Goal: Download file/media

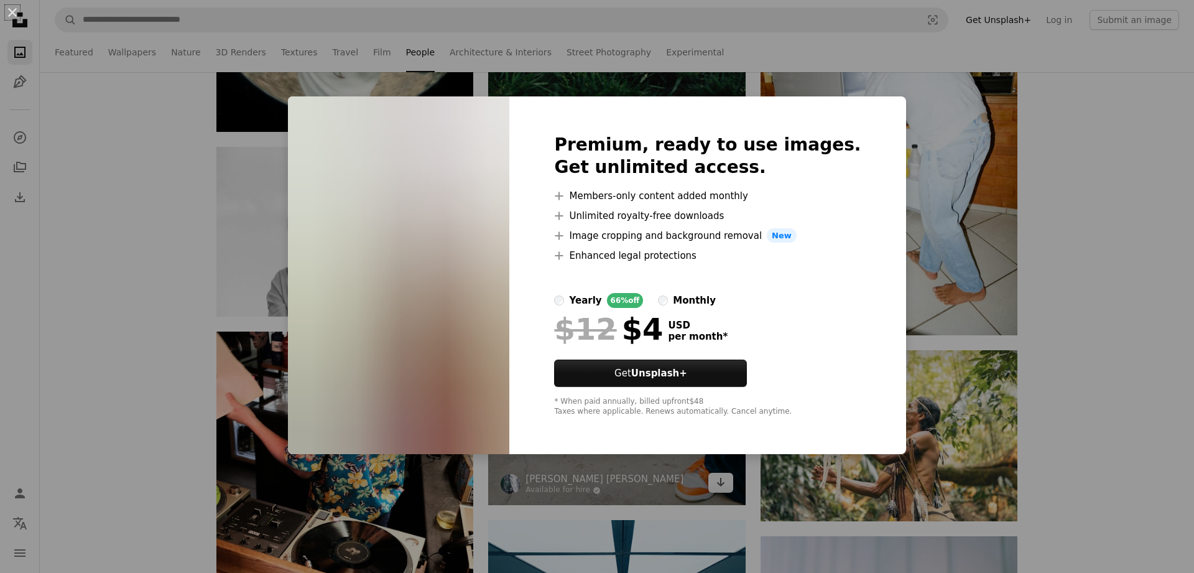
scroll to position [15286, 0]
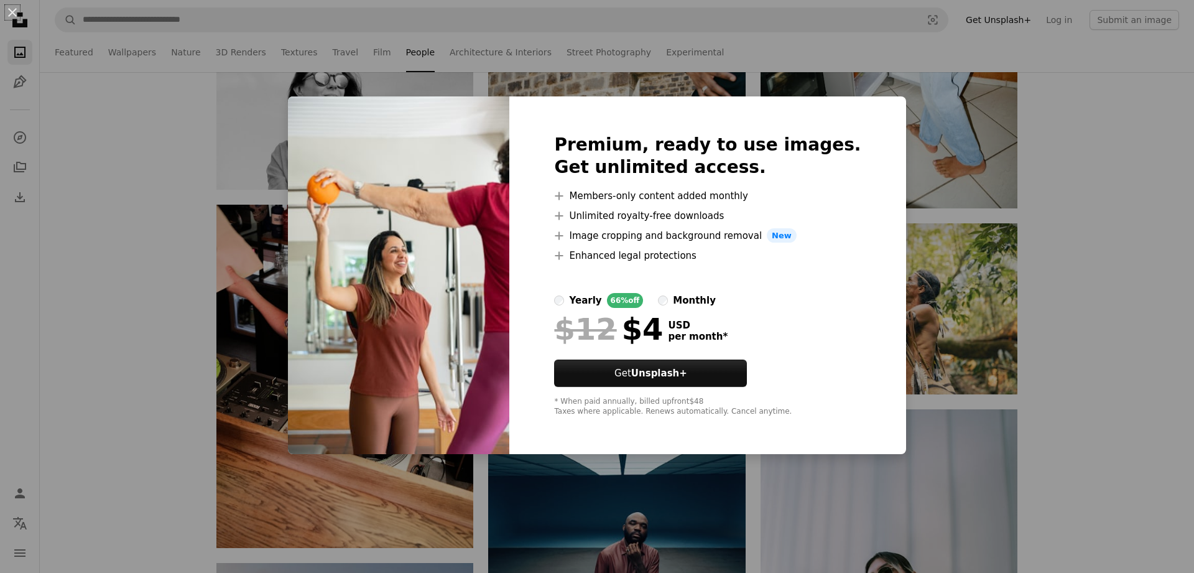
click at [1068, 357] on div "An X shape Premium, ready to use images. Get unlimited access. A plus sign Memb…" at bounding box center [597, 286] width 1194 height 573
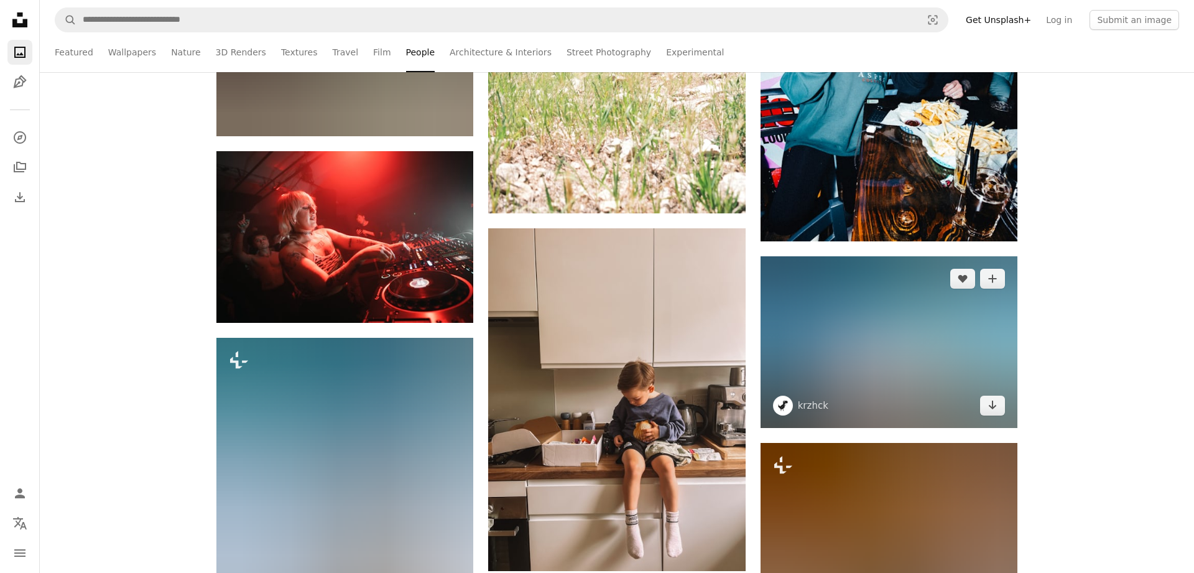
scroll to position [18965, 0]
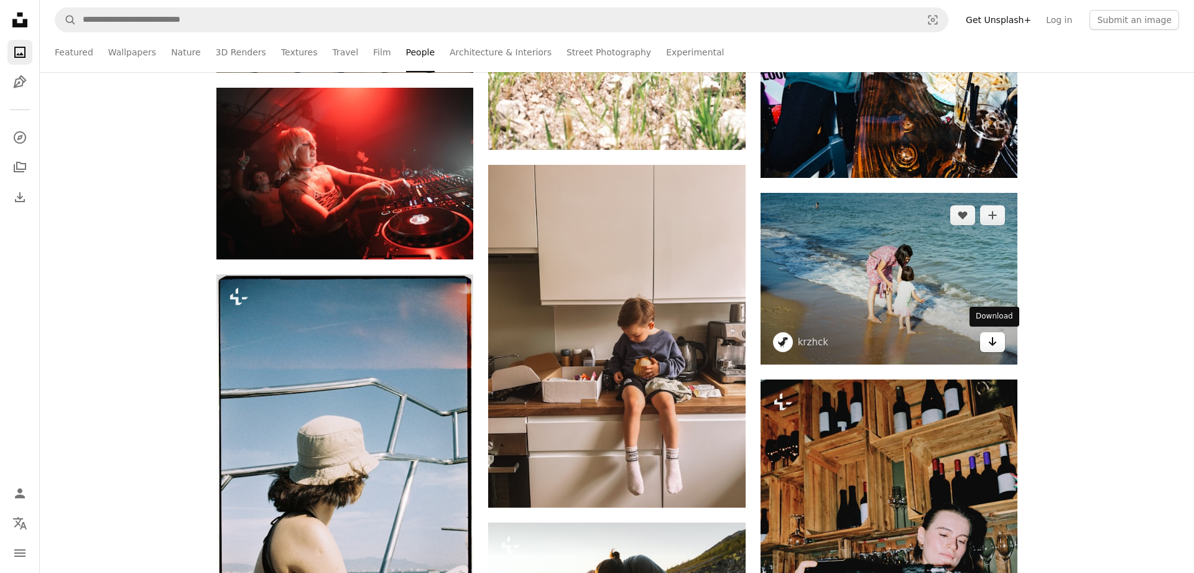
click at [1001, 344] on link "Arrow pointing down" at bounding box center [992, 342] width 25 height 20
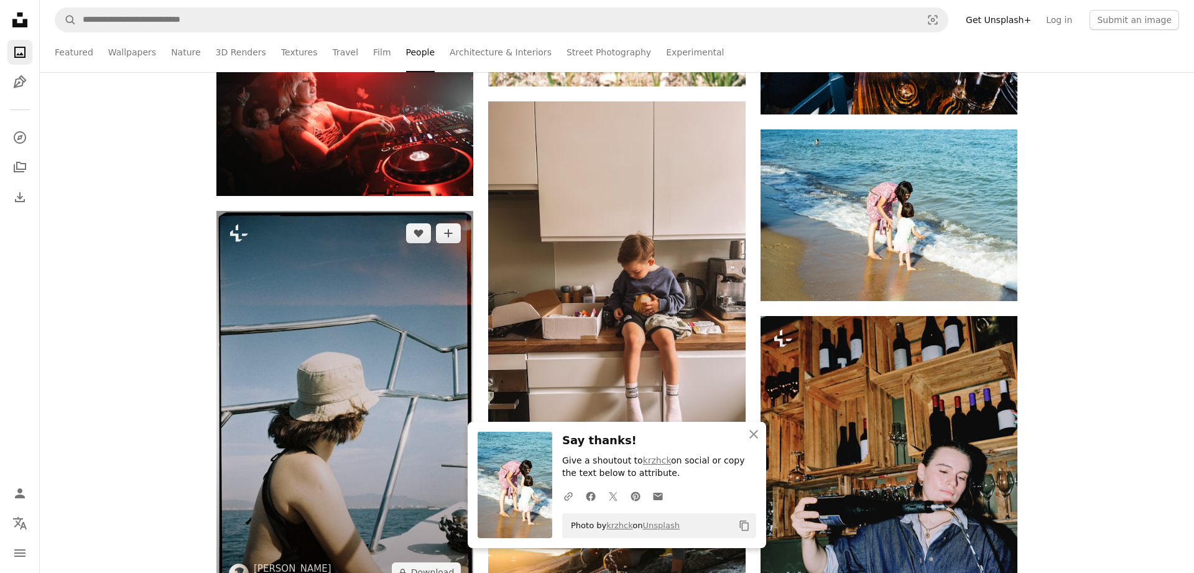
scroll to position [19156, 0]
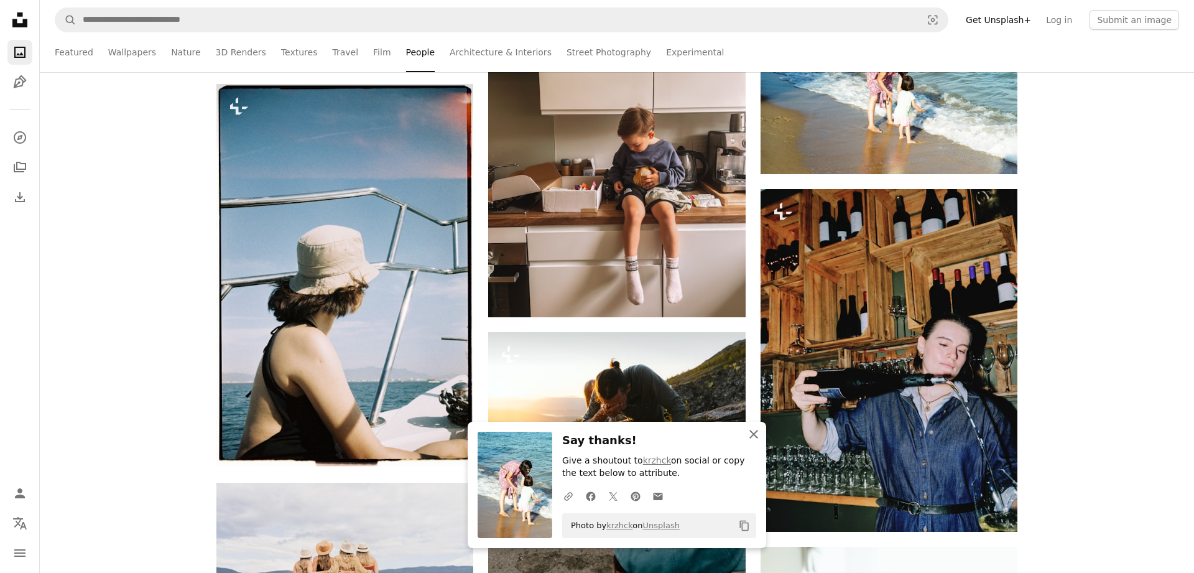
click at [756, 437] on icon "button" at bounding box center [753, 434] width 9 height 9
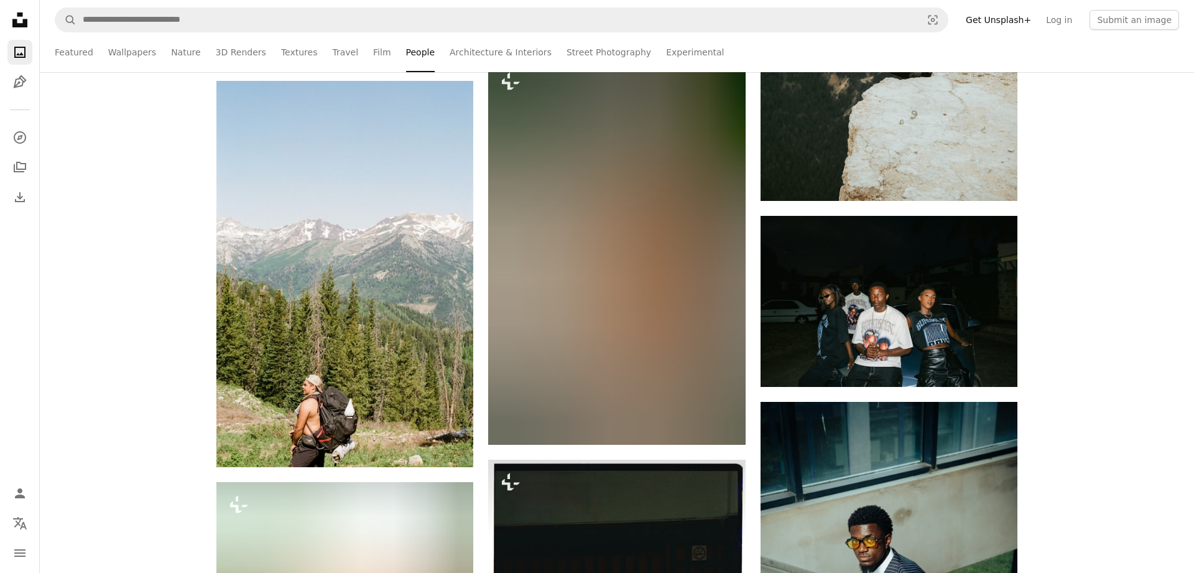
scroll to position [21502, 0]
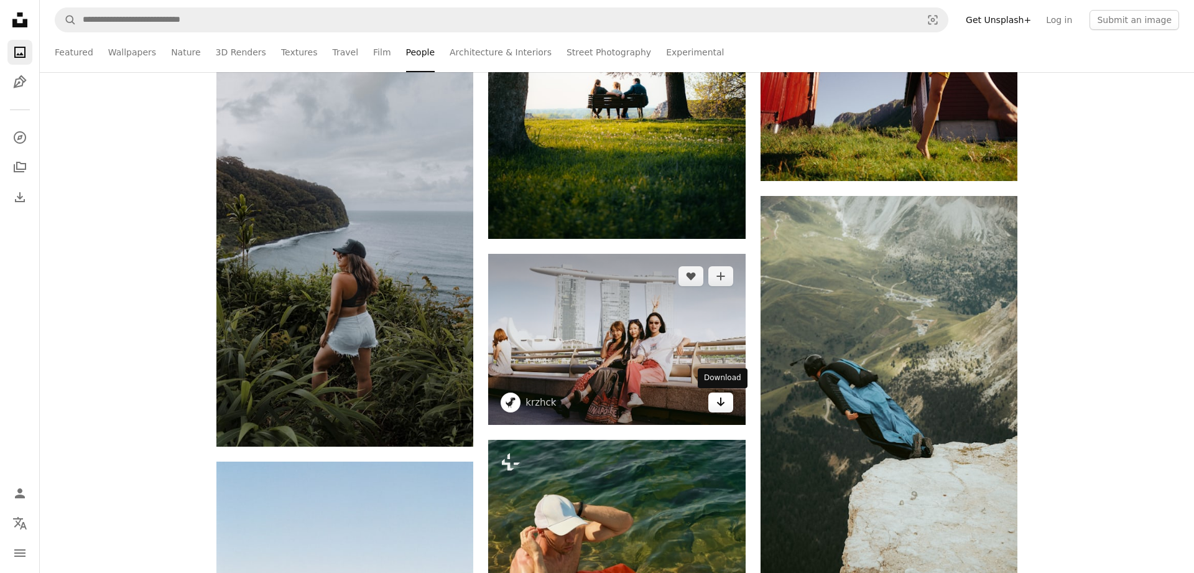
click at [729, 406] on link "Arrow pointing down" at bounding box center [720, 402] width 25 height 20
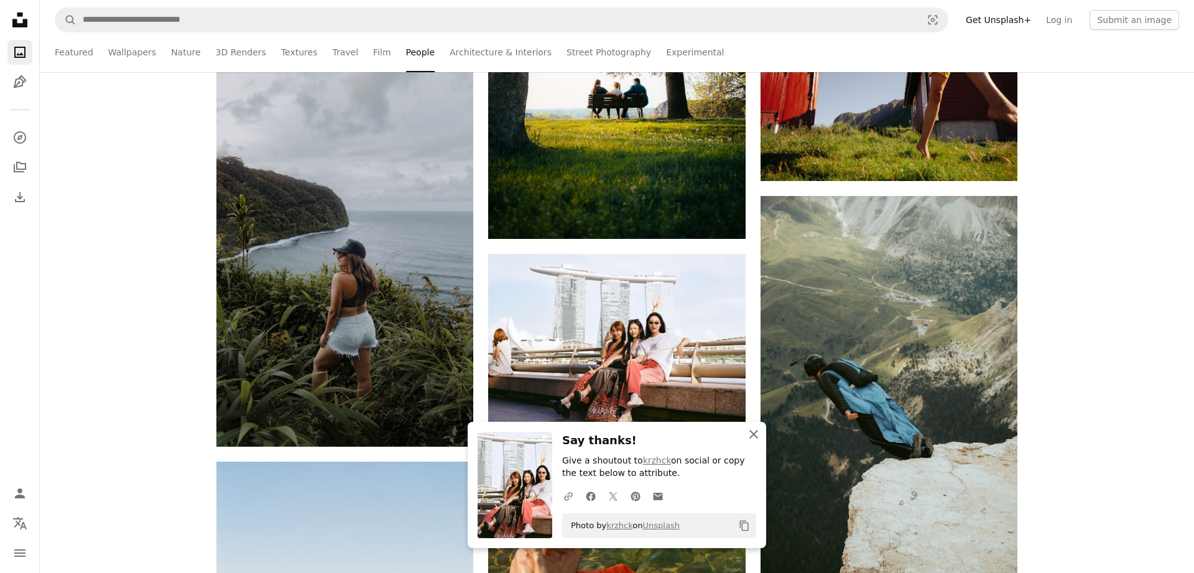
click at [753, 432] on icon "An X shape" at bounding box center [753, 434] width 15 height 15
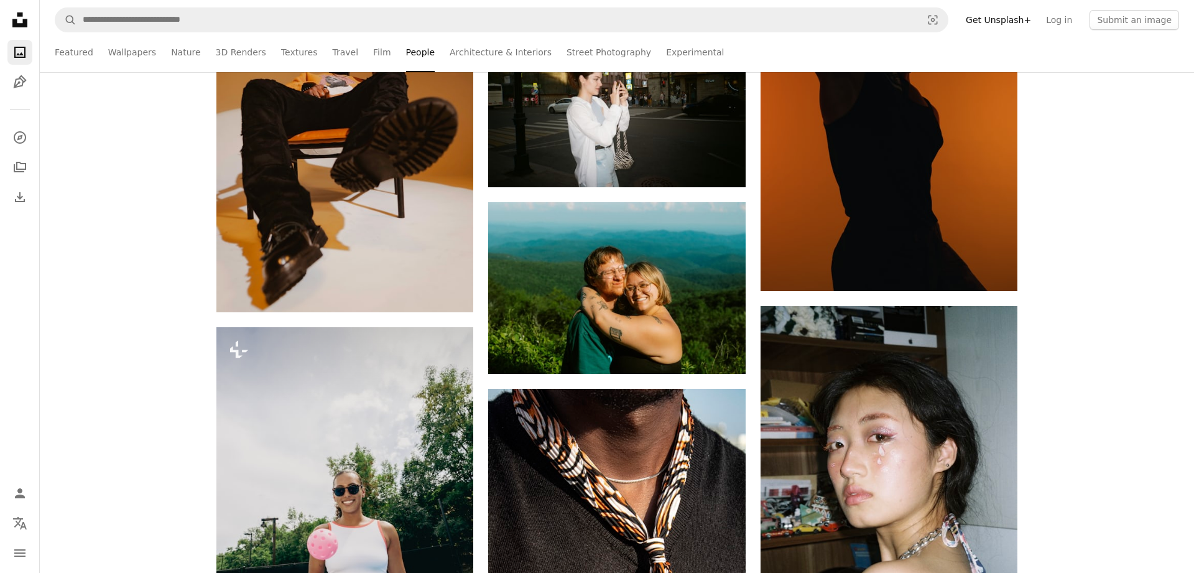
scroll to position [25816, 0]
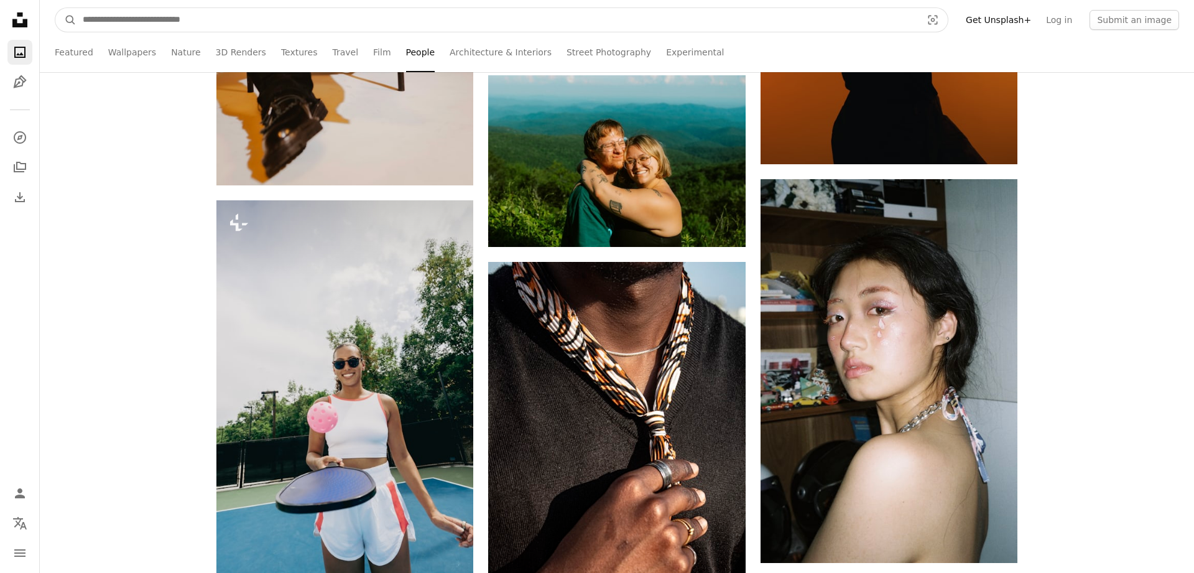
click at [178, 29] on input "Find visuals sitewide" at bounding box center [496, 20] width 841 height 24
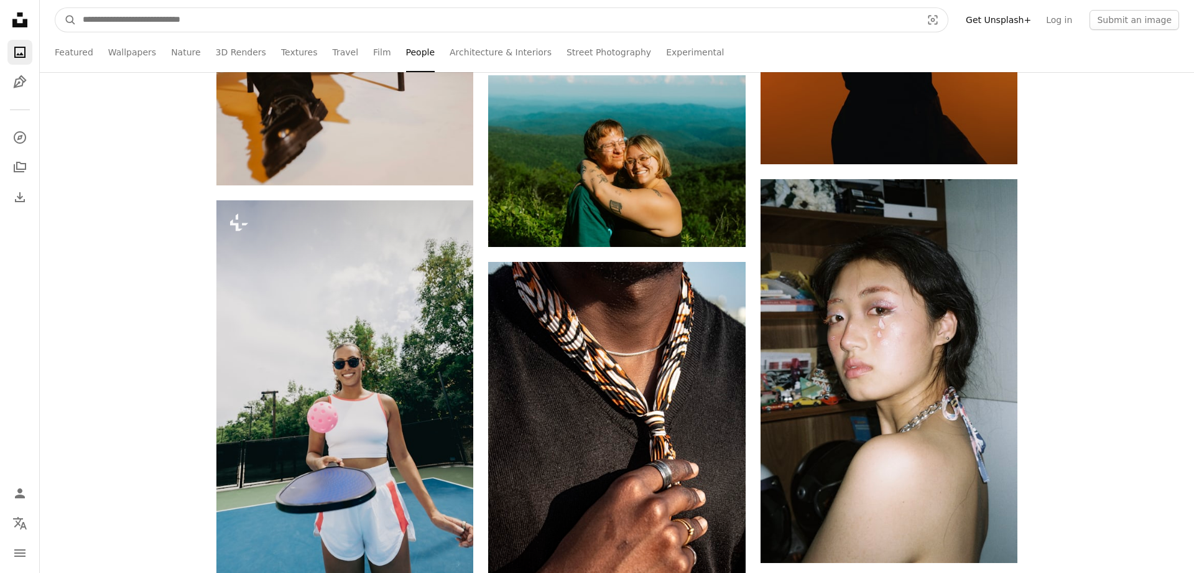
click at [180, 17] on input "Find visuals sitewide" at bounding box center [496, 20] width 841 height 24
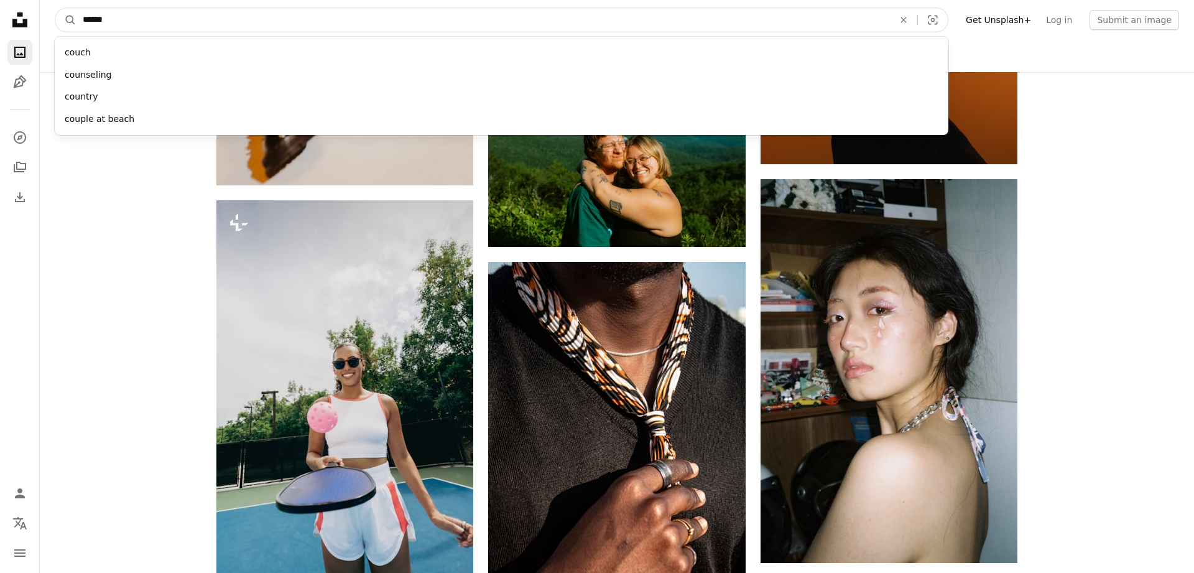
type input "******"
click at [55, 8] on button "A magnifying glass" at bounding box center [65, 20] width 21 height 24
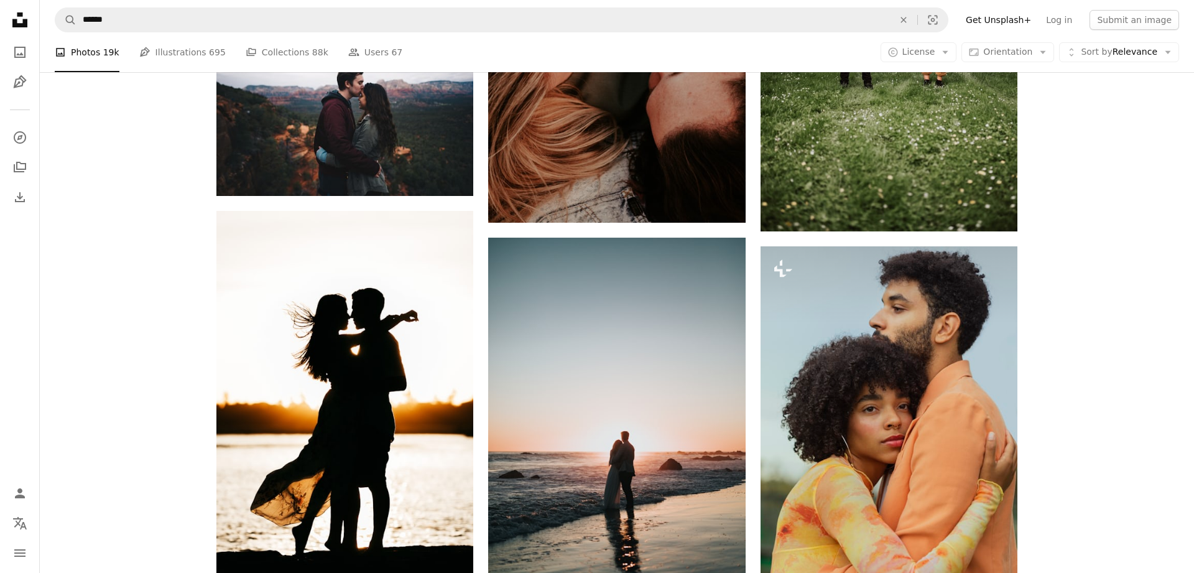
scroll to position [1586, 0]
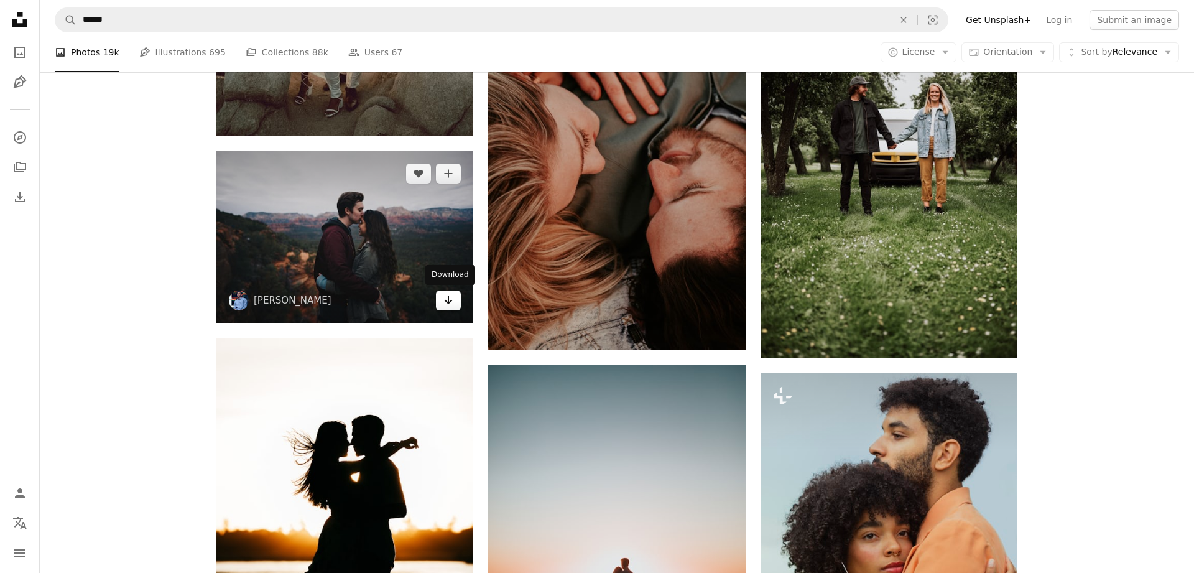
click at [442, 300] on link "Arrow pointing down" at bounding box center [448, 300] width 25 height 20
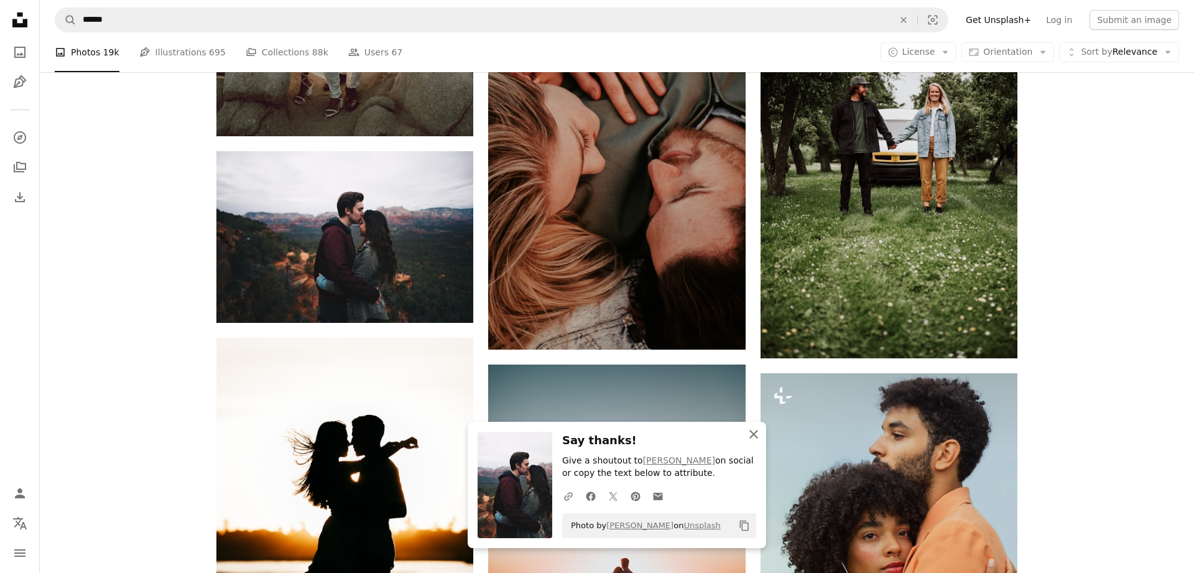
click at [756, 433] on icon "button" at bounding box center [753, 434] width 9 height 9
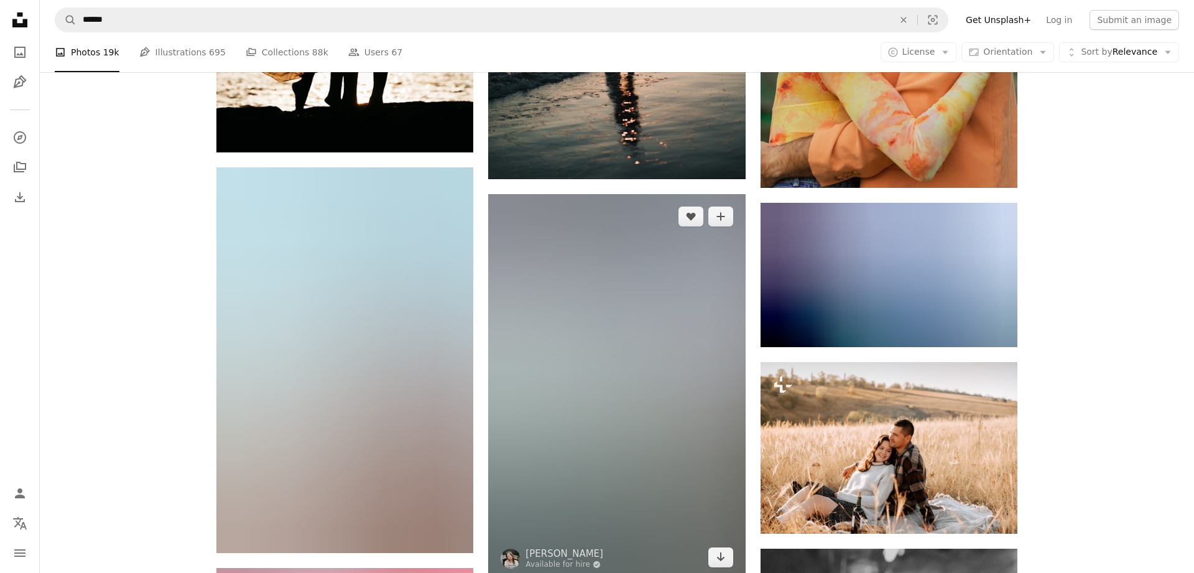
scroll to position [2220, 0]
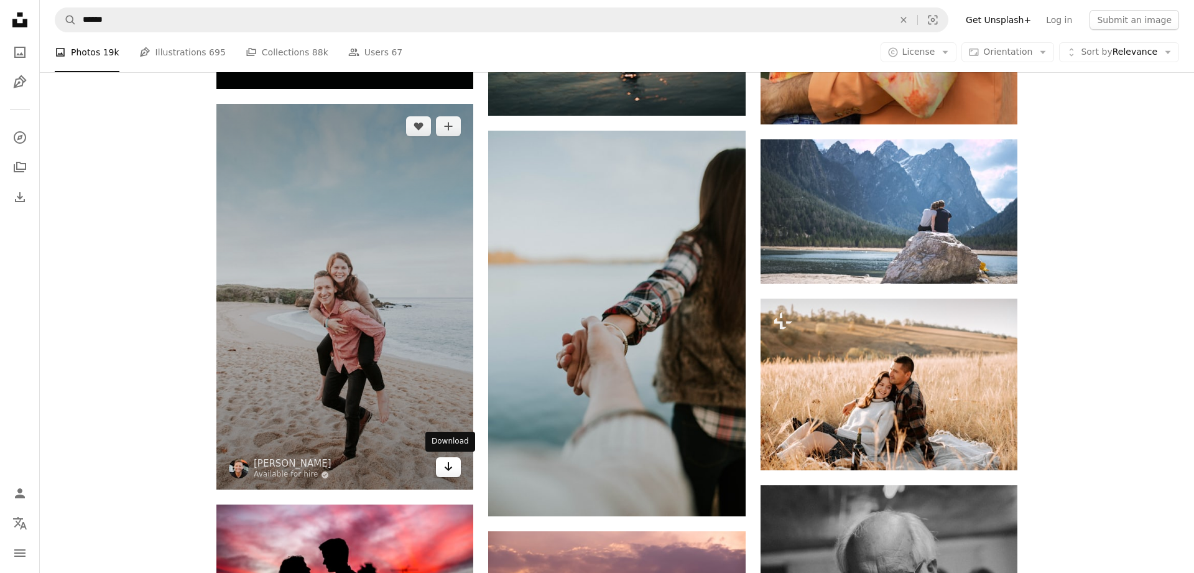
click at [446, 469] on icon "Arrow pointing down" at bounding box center [448, 466] width 10 height 15
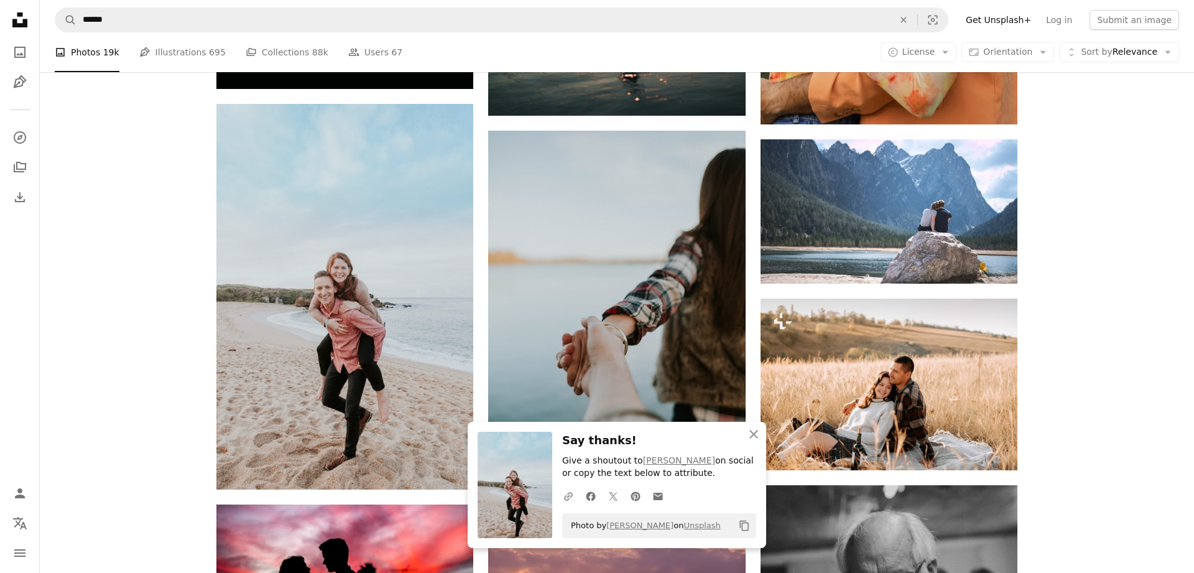
click at [131, 419] on div "Promoted A heart A plus sign NEOM Made to Change ↗ Arrow pointing down Plus sig…" at bounding box center [617, 6] width 1154 height 4113
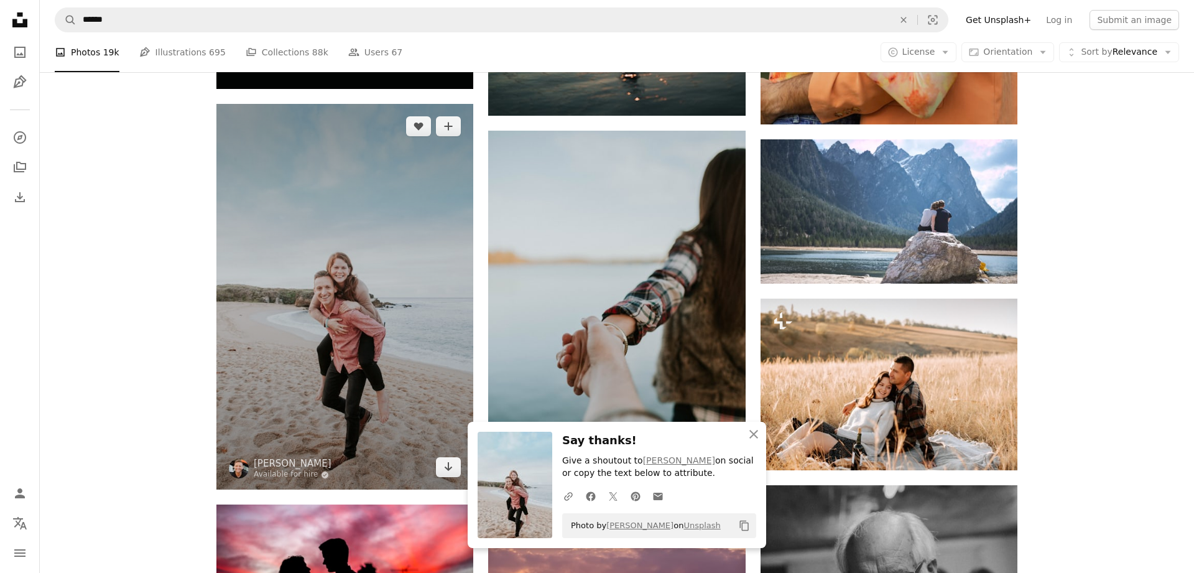
scroll to position [2474, 0]
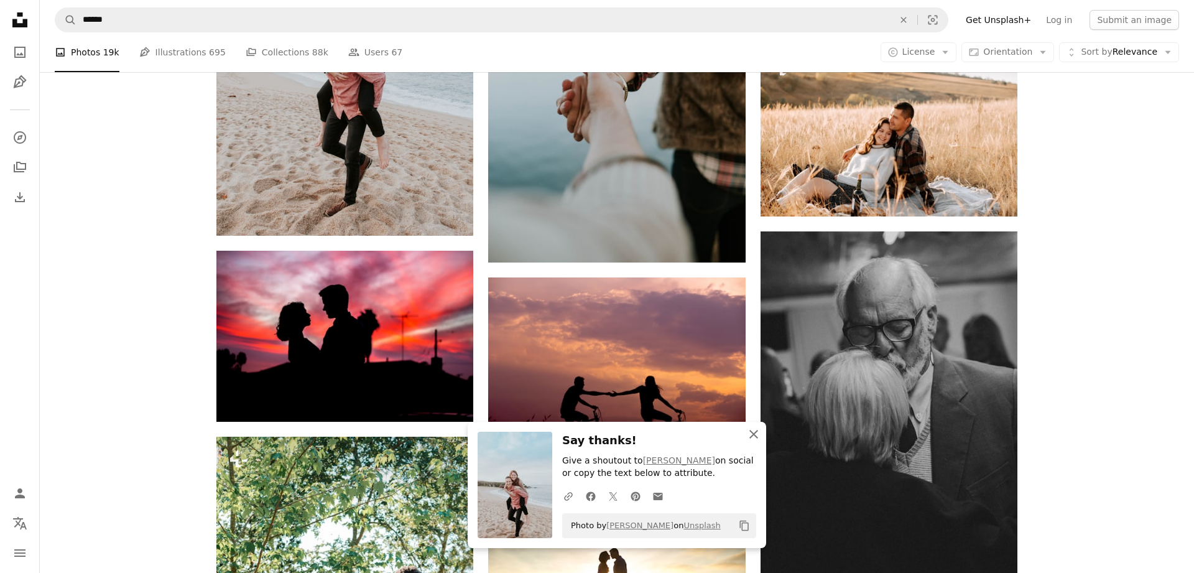
click at [756, 437] on icon "button" at bounding box center [753, 434] width 9 height 9
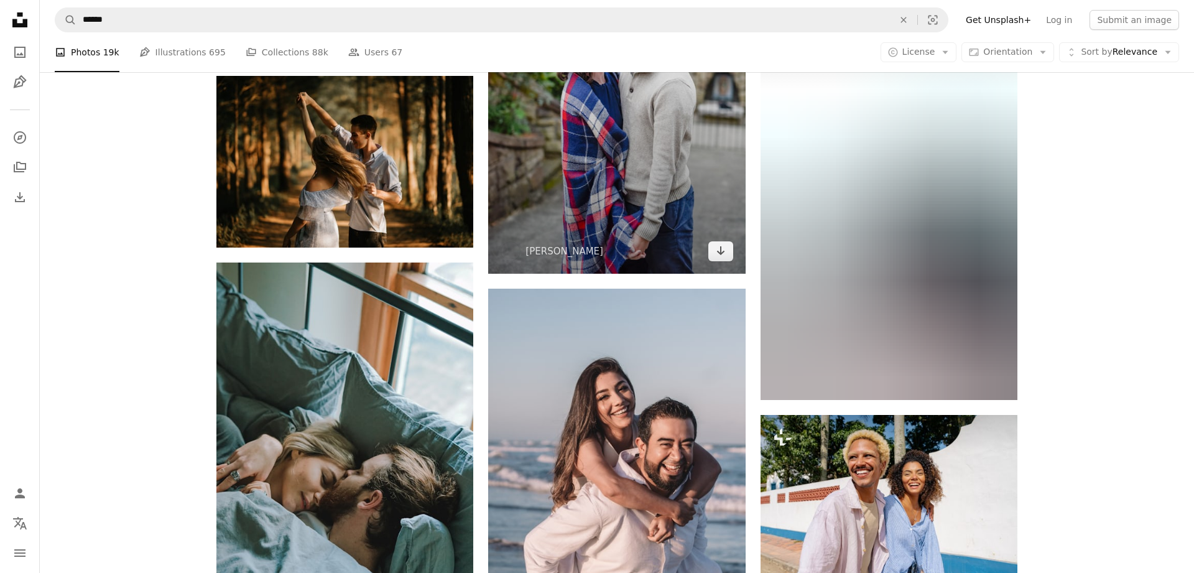
scroll to position [3425, 0]
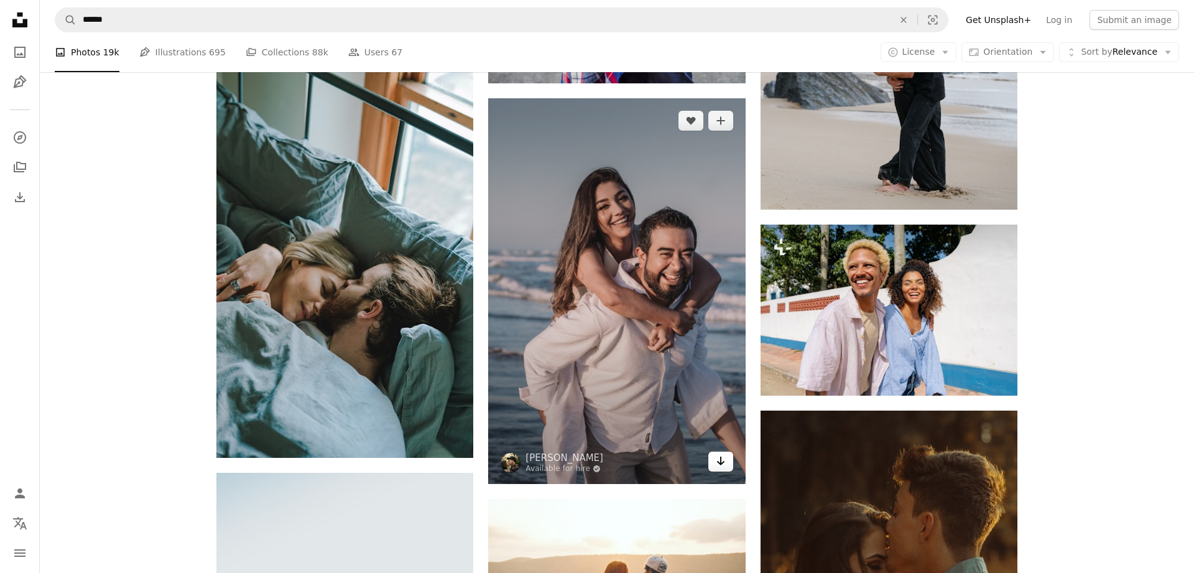
click at [716, 463] on icon "Arrow pointing down" at bounding box center [721, 460] width 10 height 15
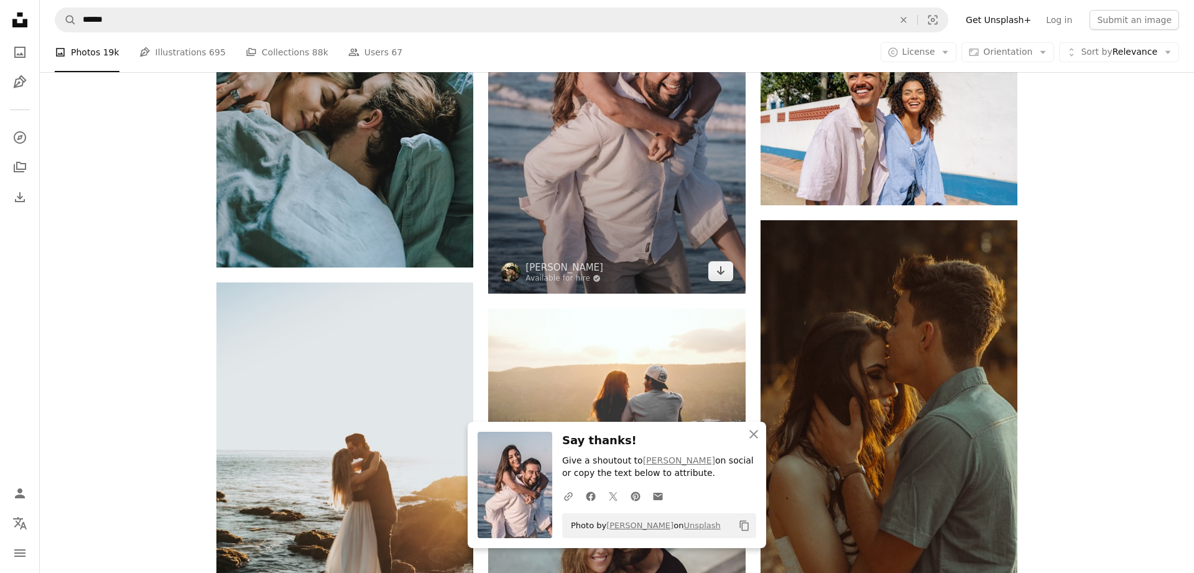
scroll to position [3679, 0]
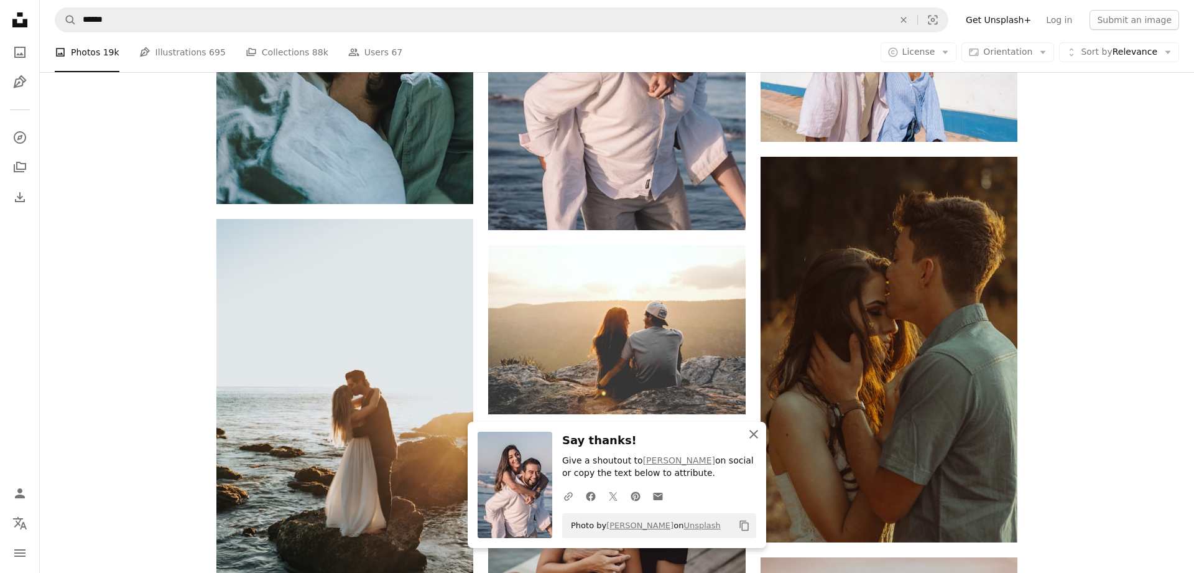
click at [757, 434] on icon "An X shape" at bounding box center [753, 434] width 15 height 15
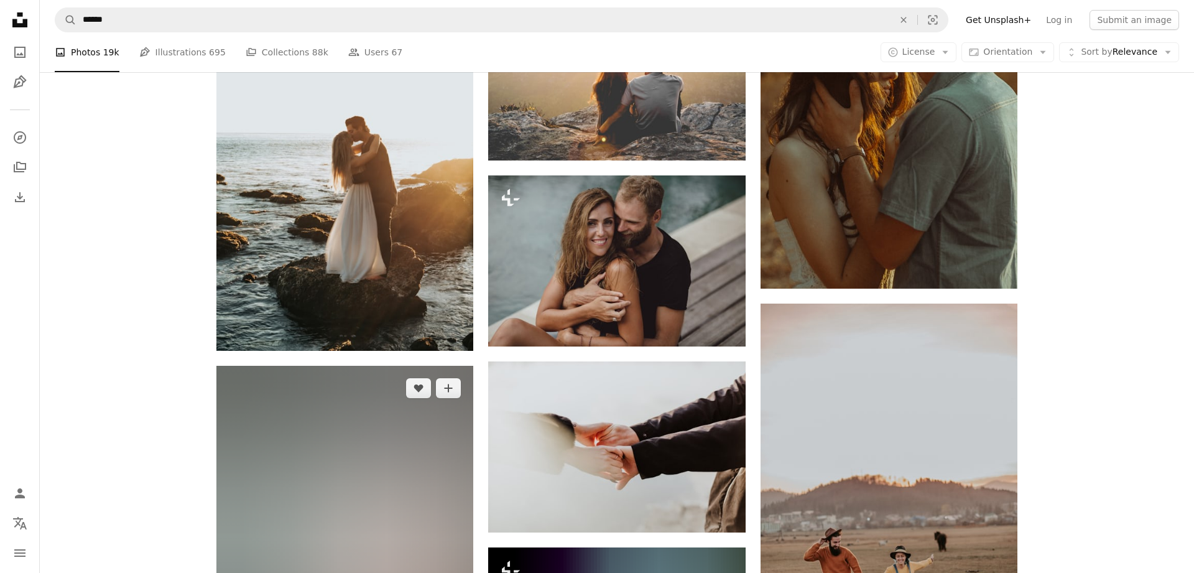
scroll to position [4123, 0]
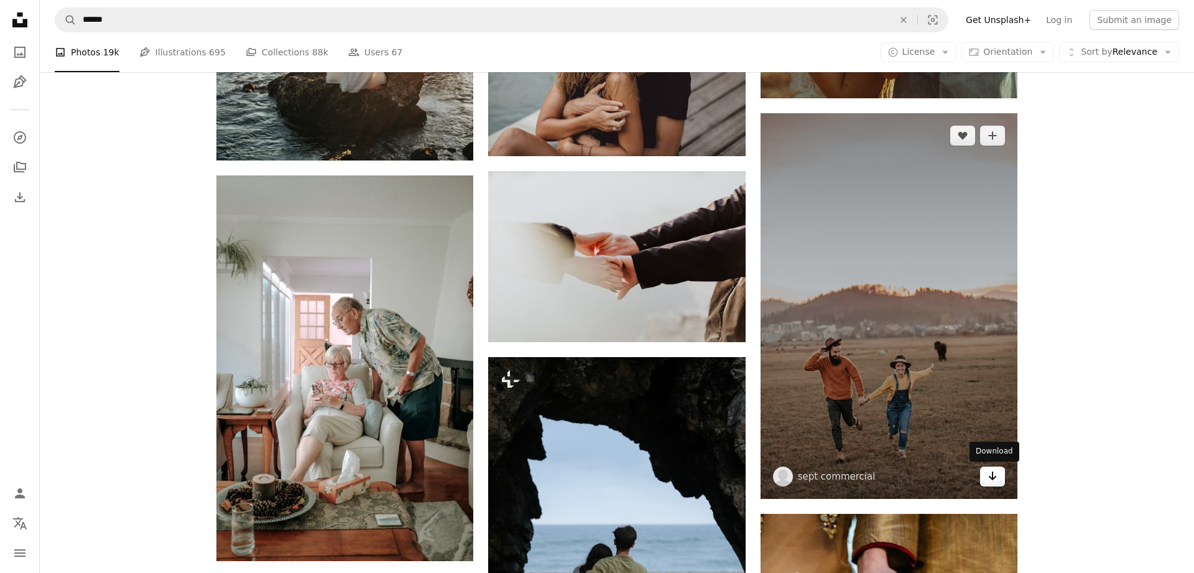
click at [991, 474] on icon "Arrow pointing down" at bounding box center [993, 475] width 10 height 15
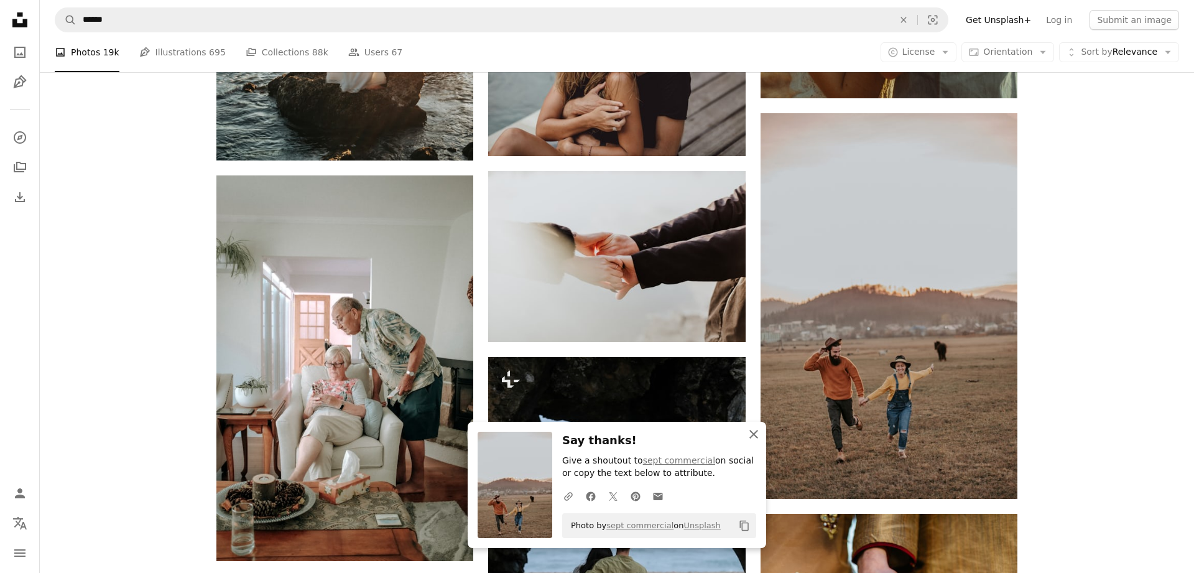
click at [756, 434] on icon "An X shape" at bounding box center [753, 434] width 15 height 15
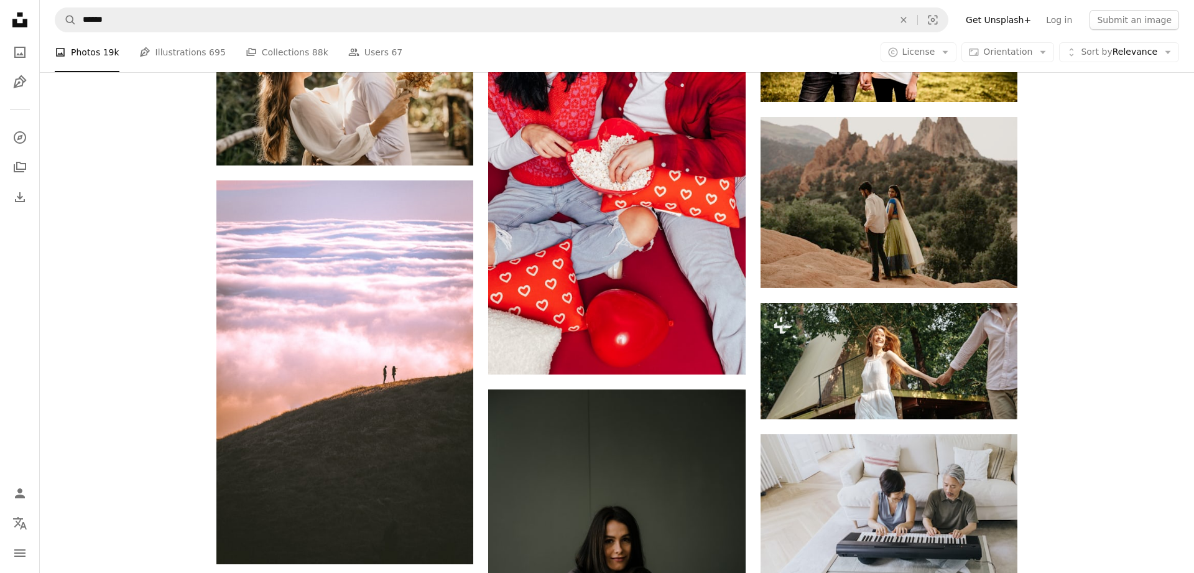
scroll to position [6216, 0]
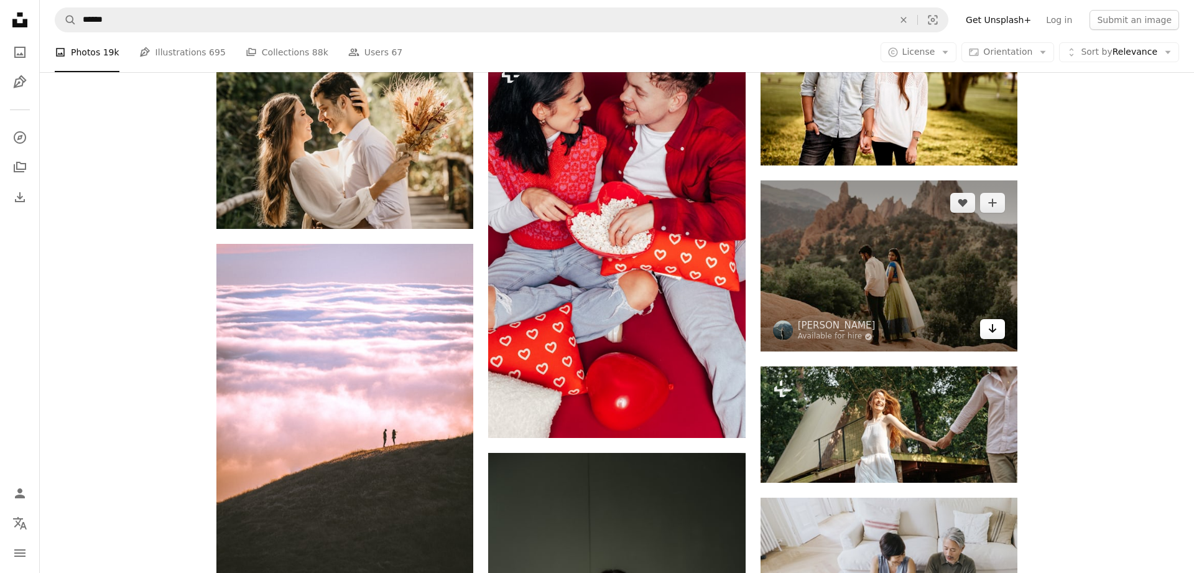
click at [997, 330] on icon "Arrow pointing down" at bounding box center [993, 328] width 10 height 15
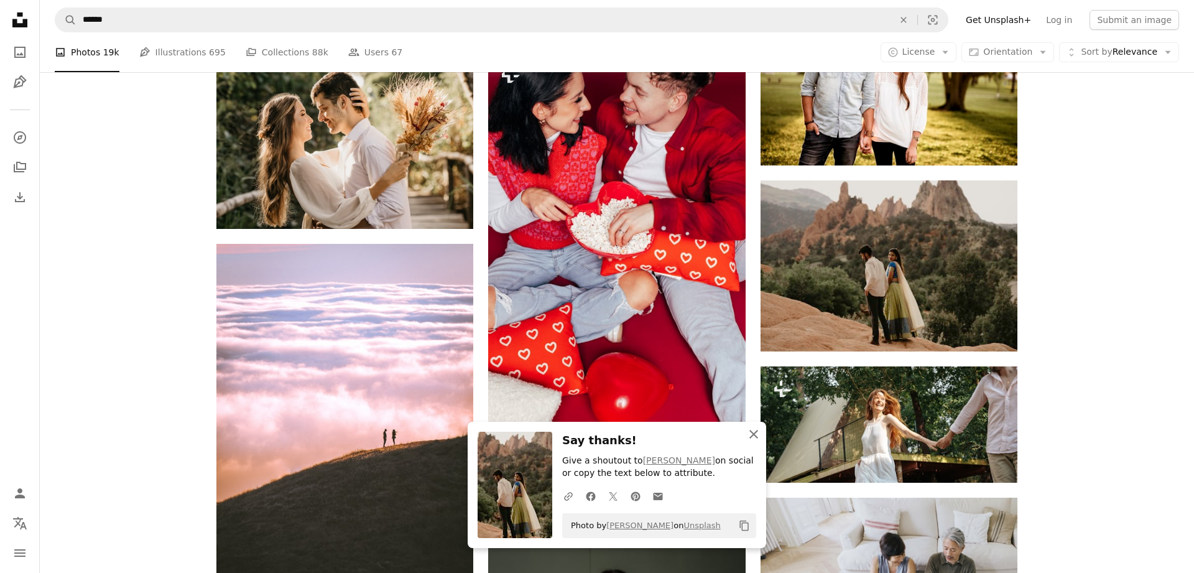
click at [752, 433] on icon "button" at bounding box center [753, 434] width 9 height 9
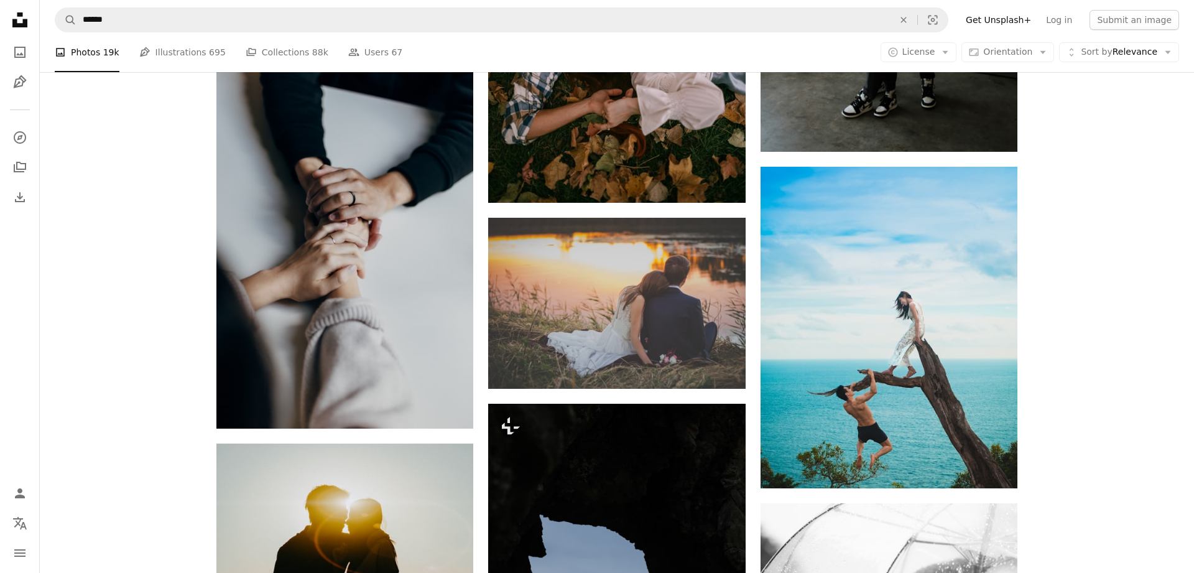
scroll to position [12369, 0]
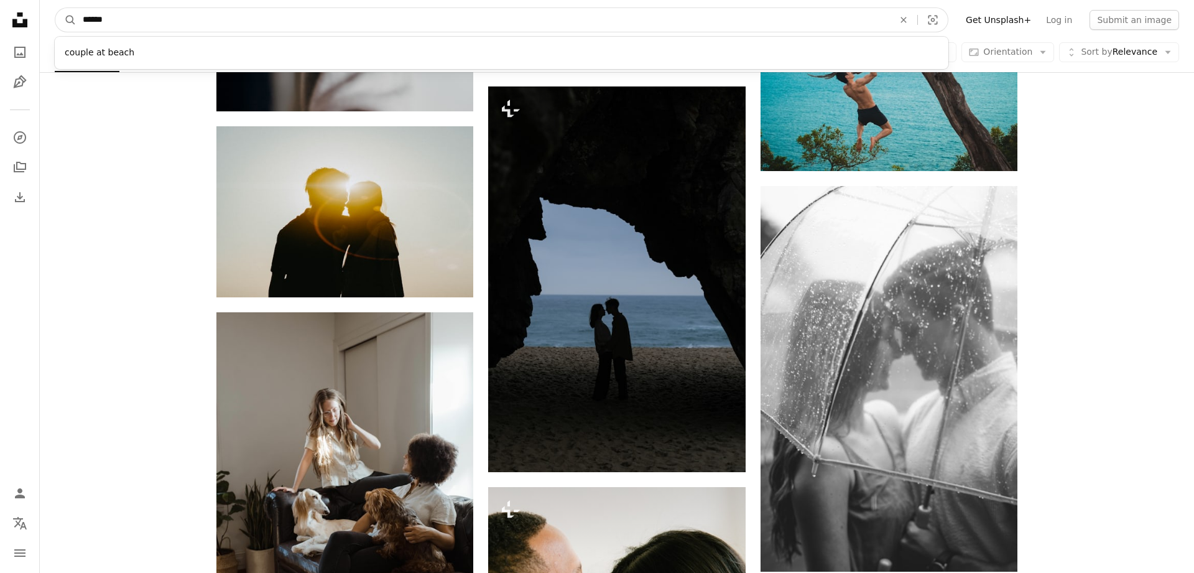
drag, startPoint x: 317, startPoint y: 25, endPoint x: 1193, endPoint y: 25, distance: 876.8
click at [193, 28] on input "******" at bounding box center [482, 20] width 813 height 24
drag, startPoint x: 123, startPoint y: 20, endPoint x: 33, endPoint y: 22, distance: 89.6
click at [76, 27] on input "******" at bounding box center [482, 20] width 813 height 24
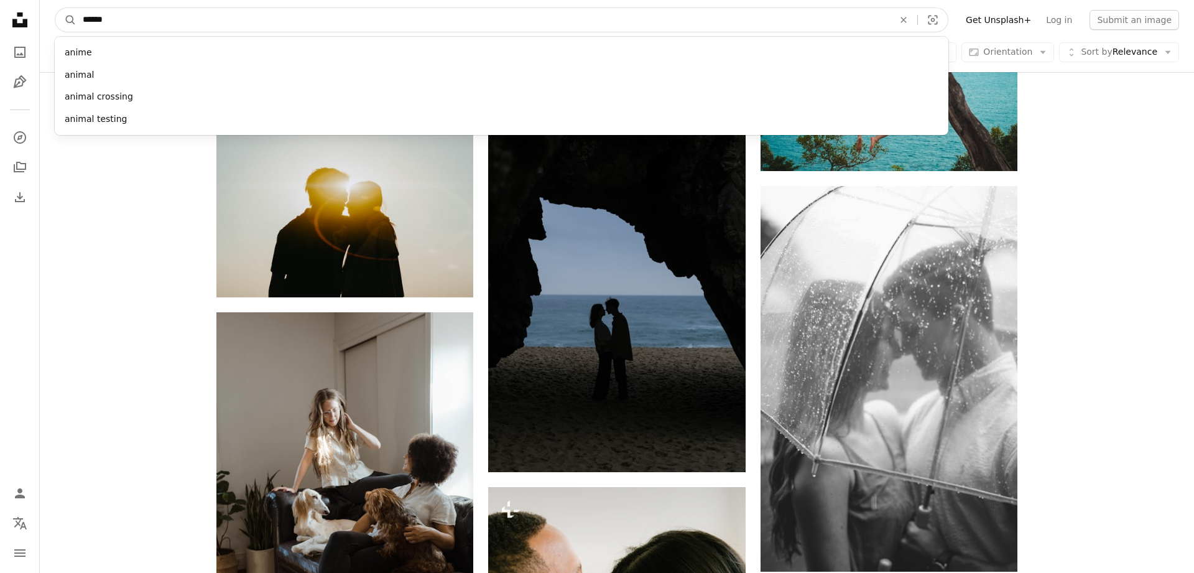
type input "******"
click at [55, 8] on button "A magnifying glass" at bounding box center [65, 20] width 21 height 24
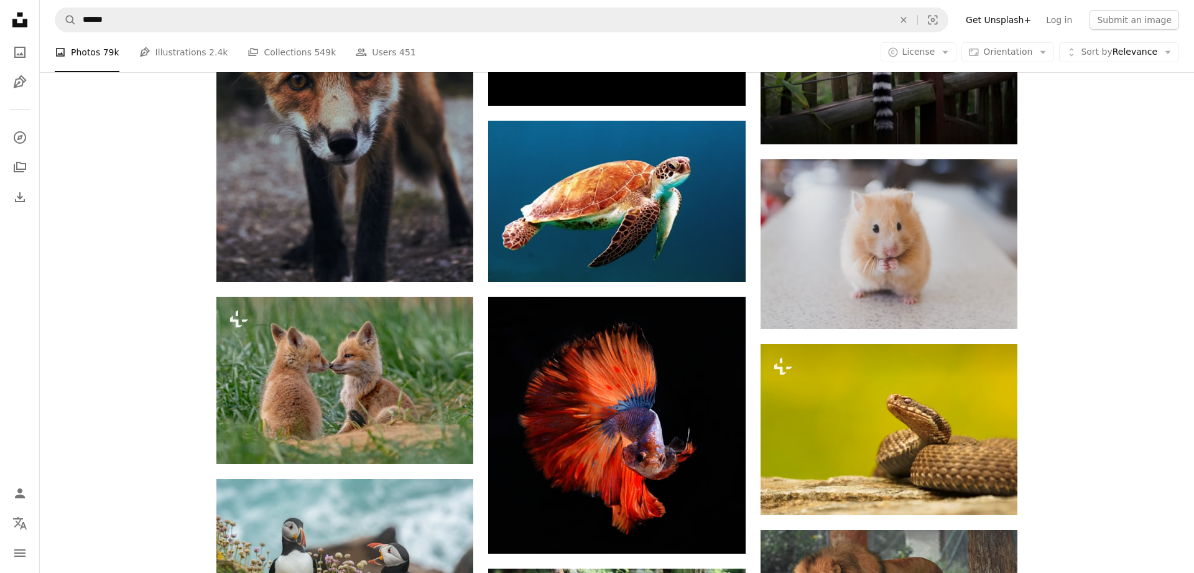
scroll to position [2537, 0]
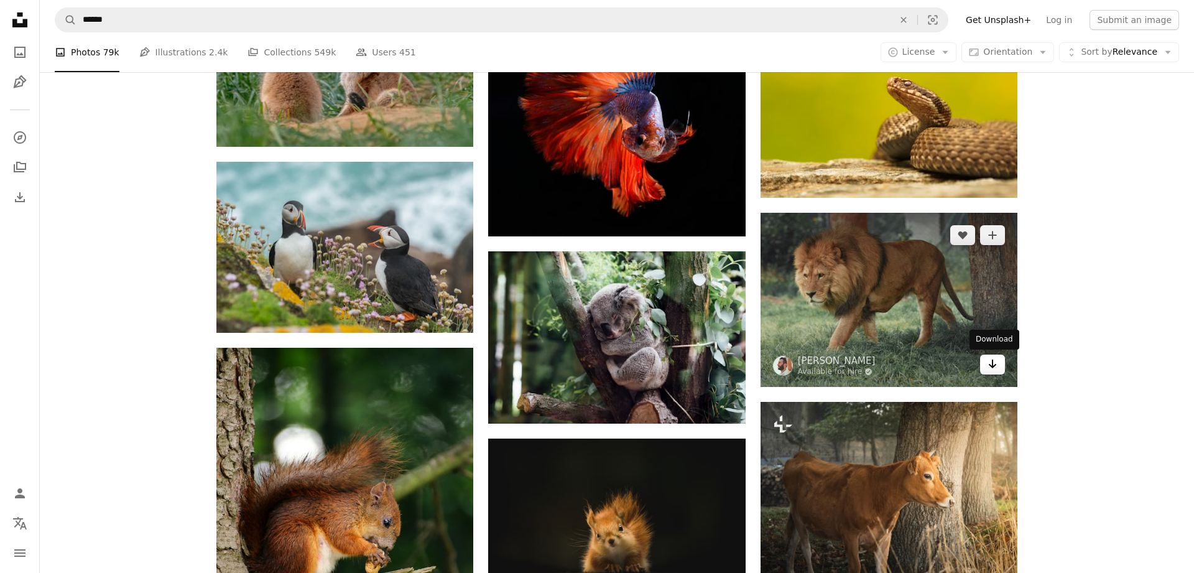
click at [992, 364] on icon "Download" at bounding box center [993, 363] width 8 height 9
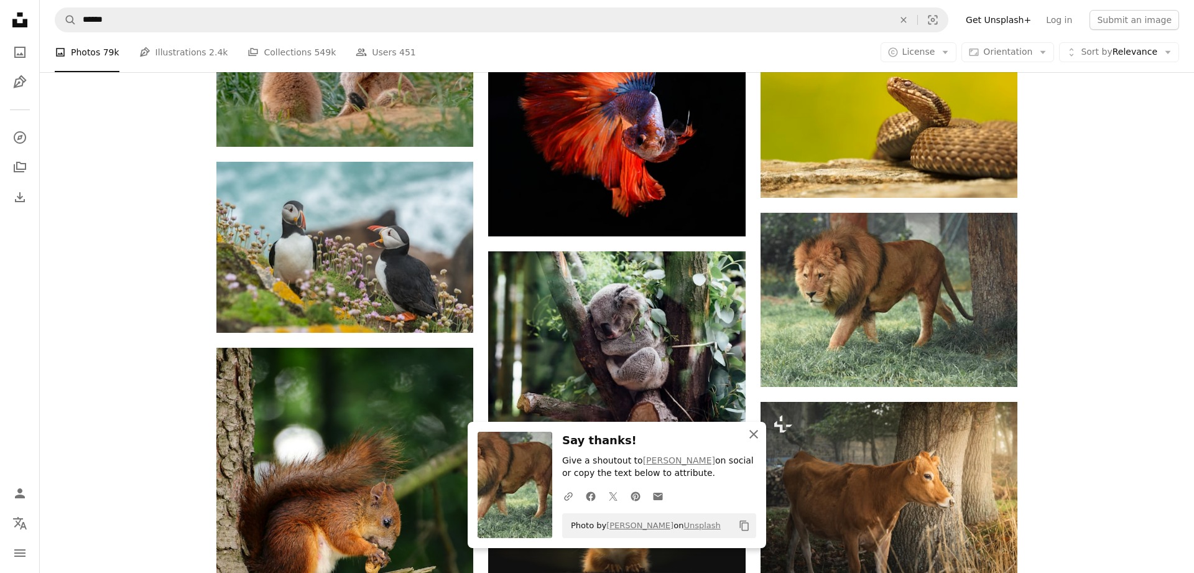
click at [753, 434] on icon "button" at bounding box center [753, 434] width 9 height 9
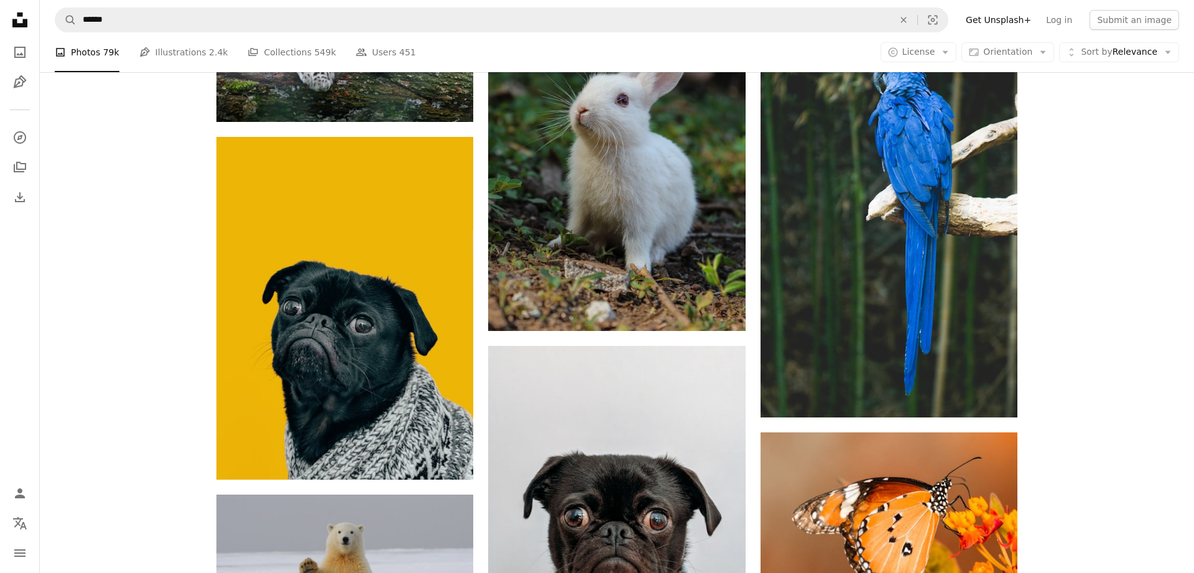
scroll to position [3742, 0]
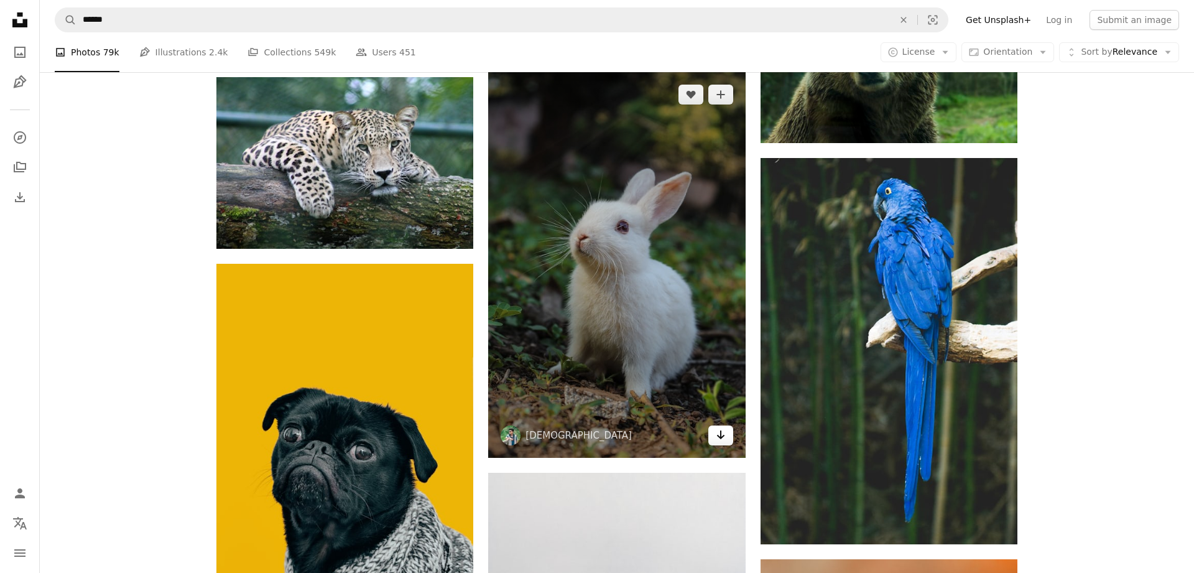
click at [723, 432] on icon "Arrow pointing down" at bounding box center [721, 434] width 10 height 15
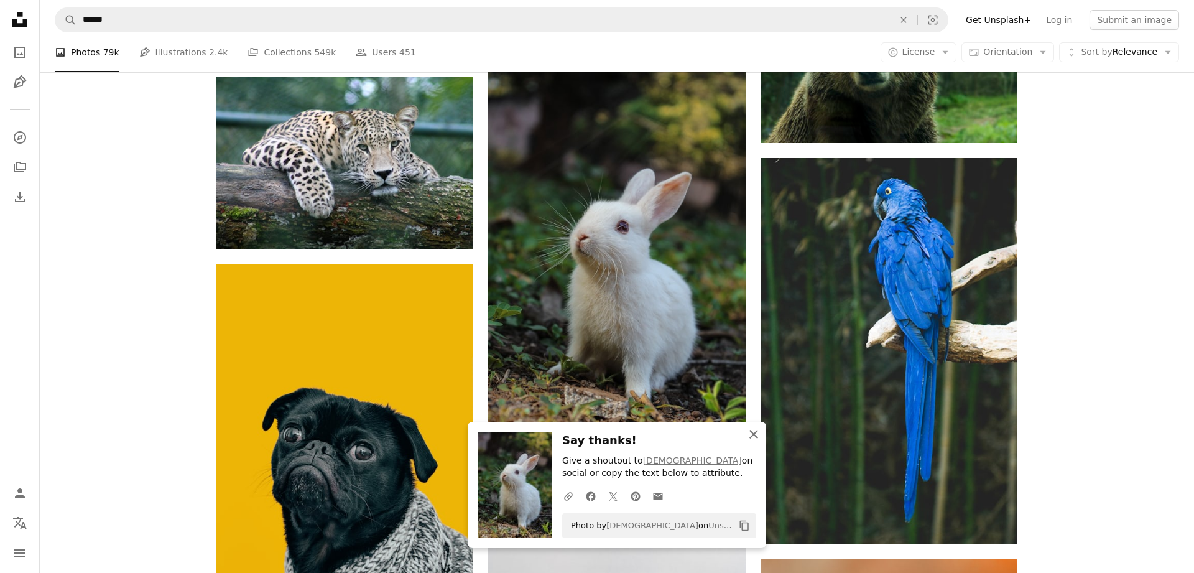
click at [755, 434] on icon "An X shape" at bounding box center [753, 434] width 15 height 15
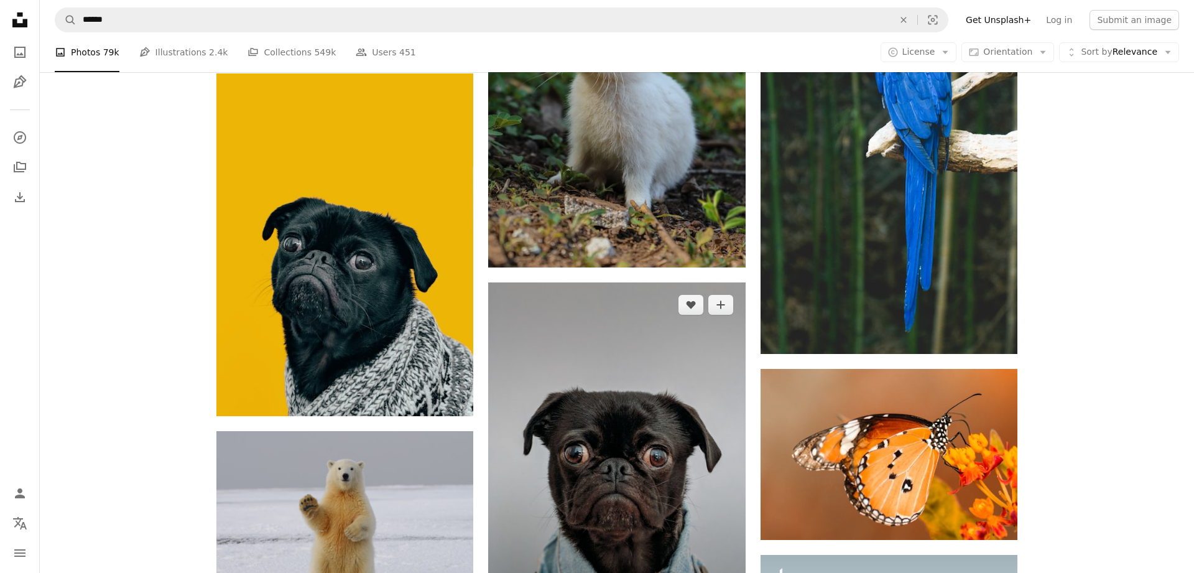
scroll to position [3996, 0]
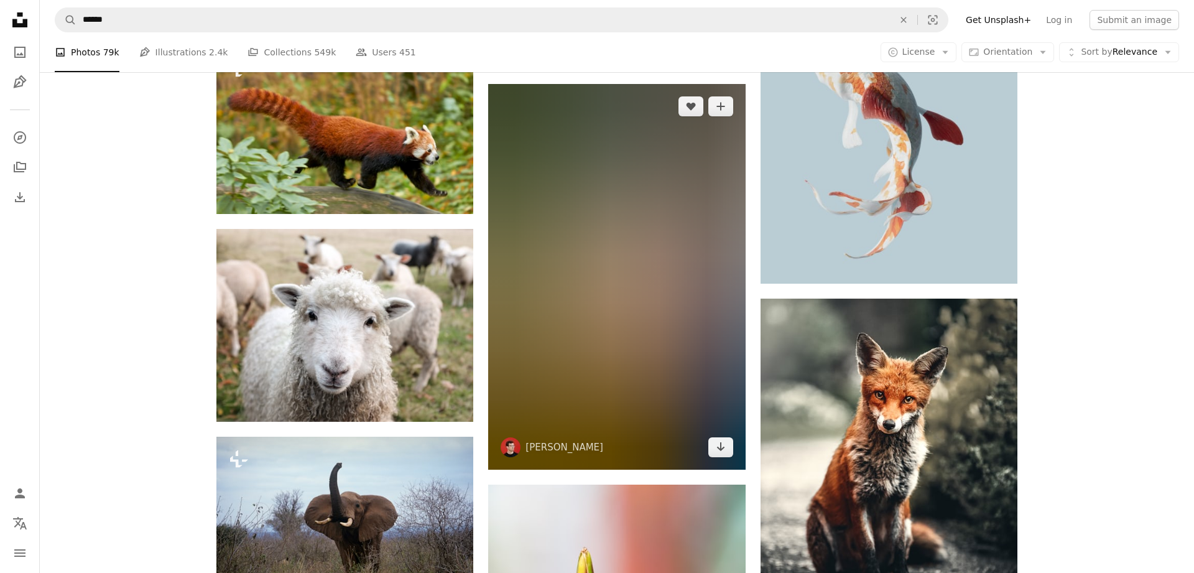
scroll to position [4694, 0]
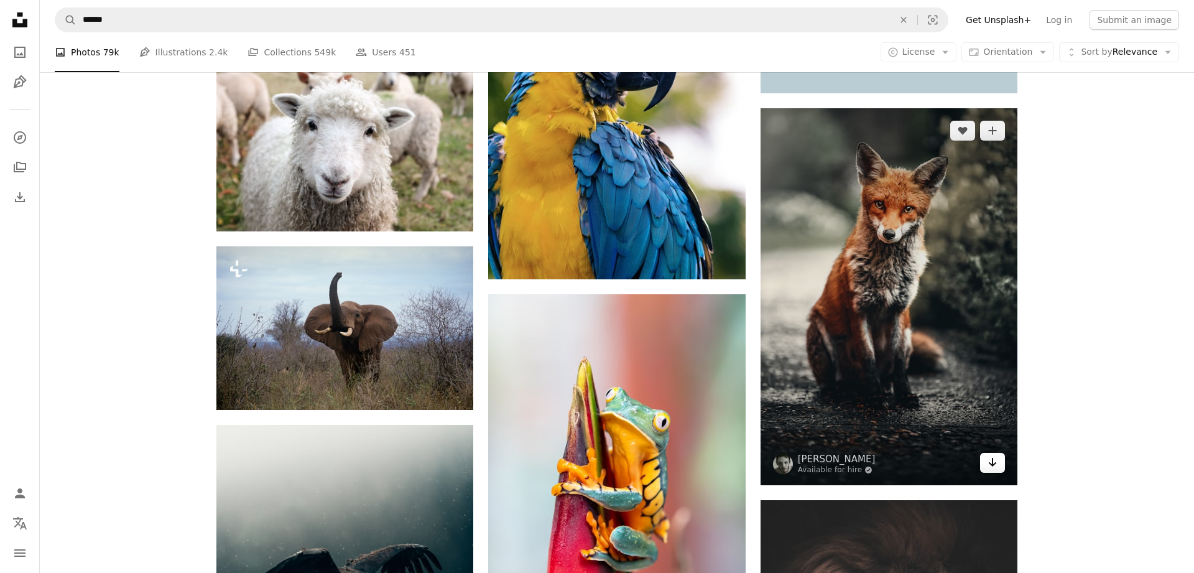
click at [993, 465] on icon "Download" at bounding box center [993, 462] width 8 height 9
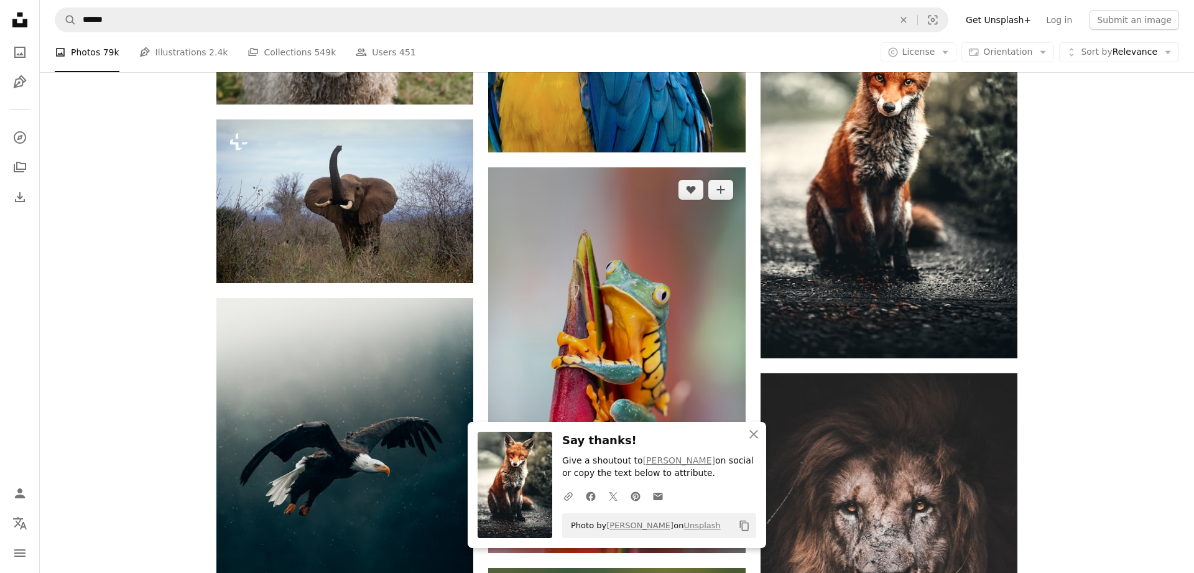
scroll to position [4947, 0]
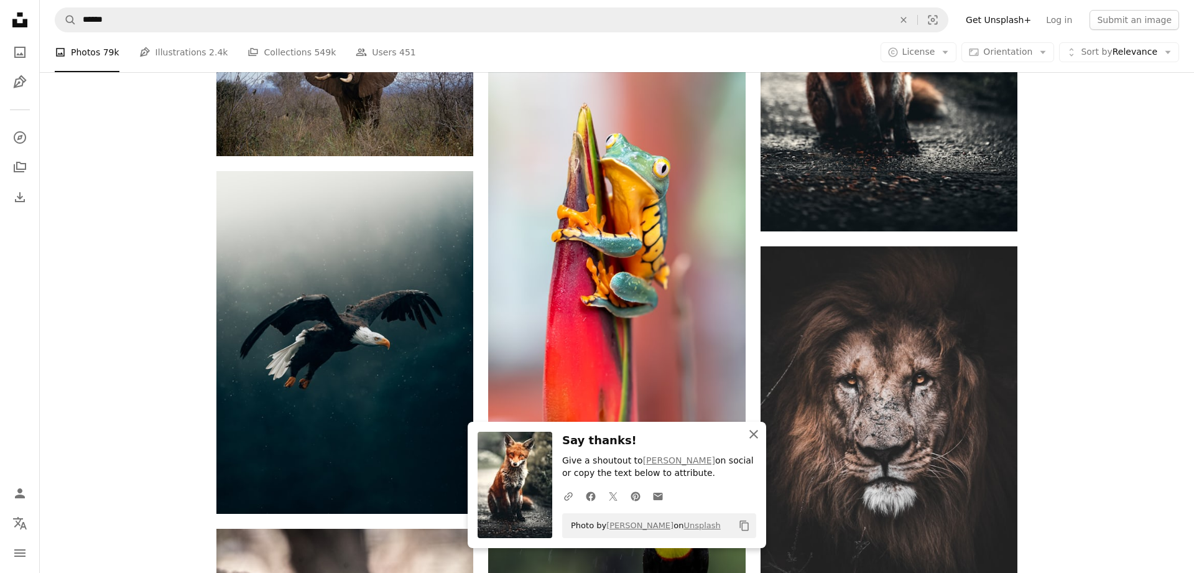
click at [748, 432] on icon "An X shape" at bounding box center [753, 434] width 15 height 15
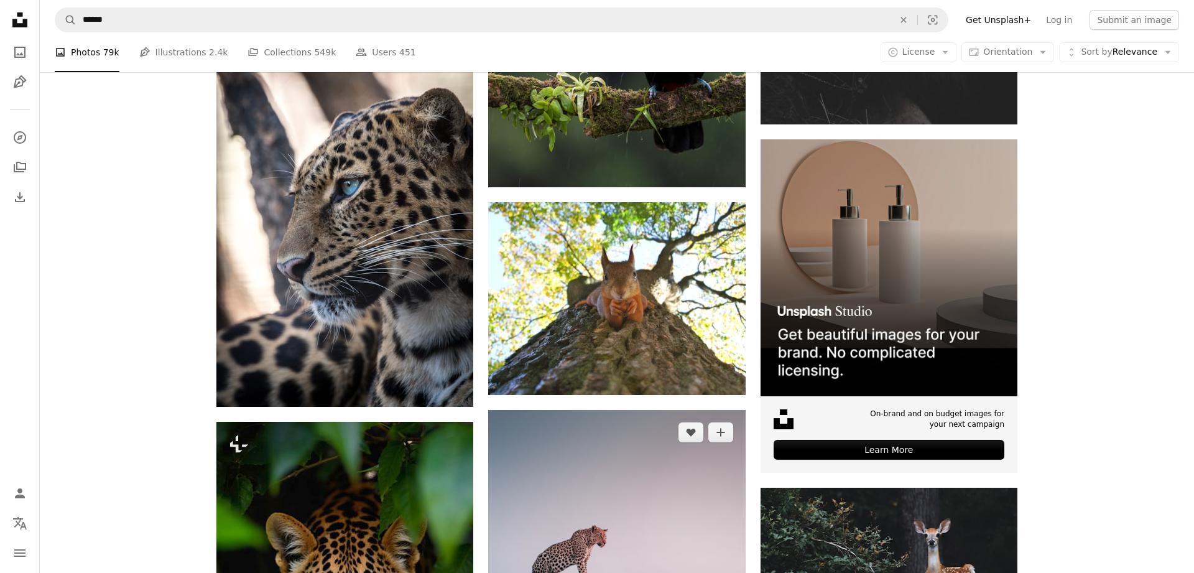
scroll to position [5772, 0]
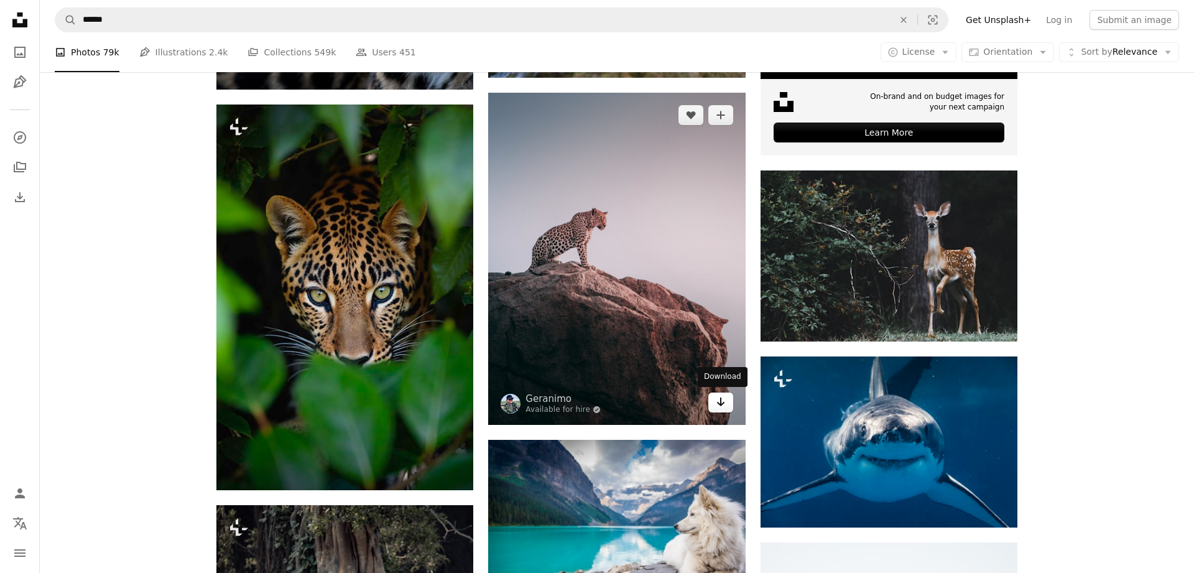
click at [719, 399] on icon "Arrow pointing down" at bounding box center [721, 401] width 10 height 15
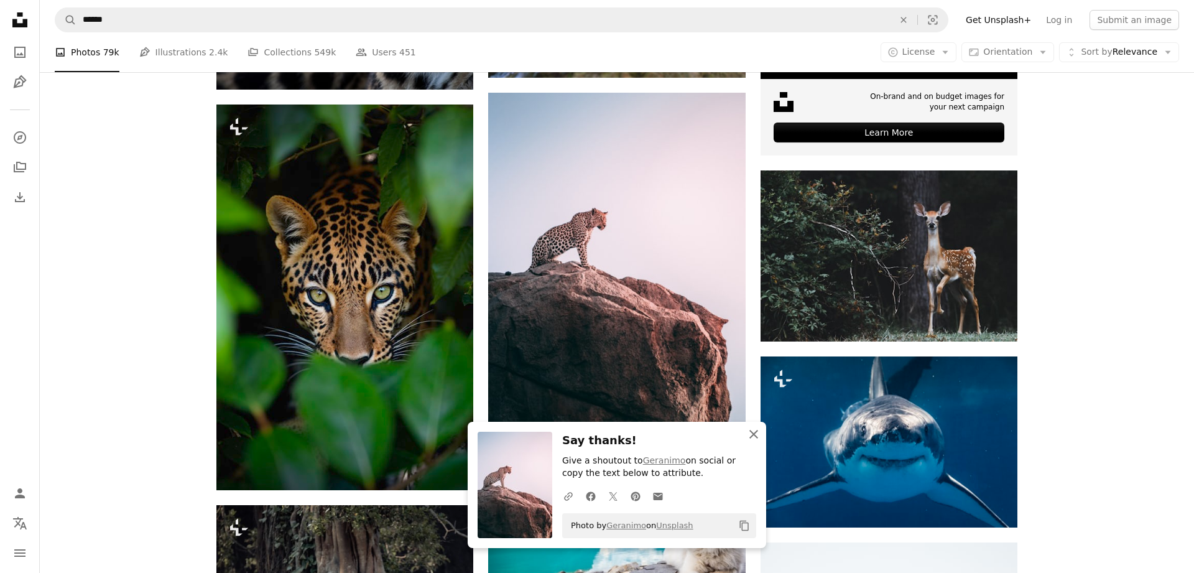
click at [759, 437] on icon "An X shape" at bounding box center [753, 434] width 15 height 15
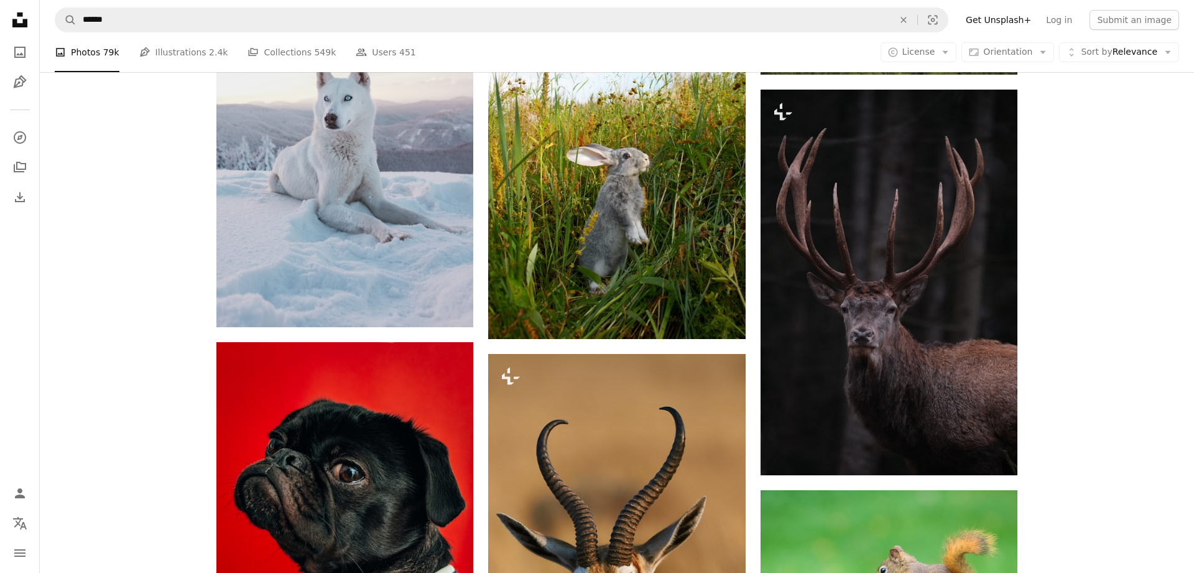
scroll to position [9705, 0]
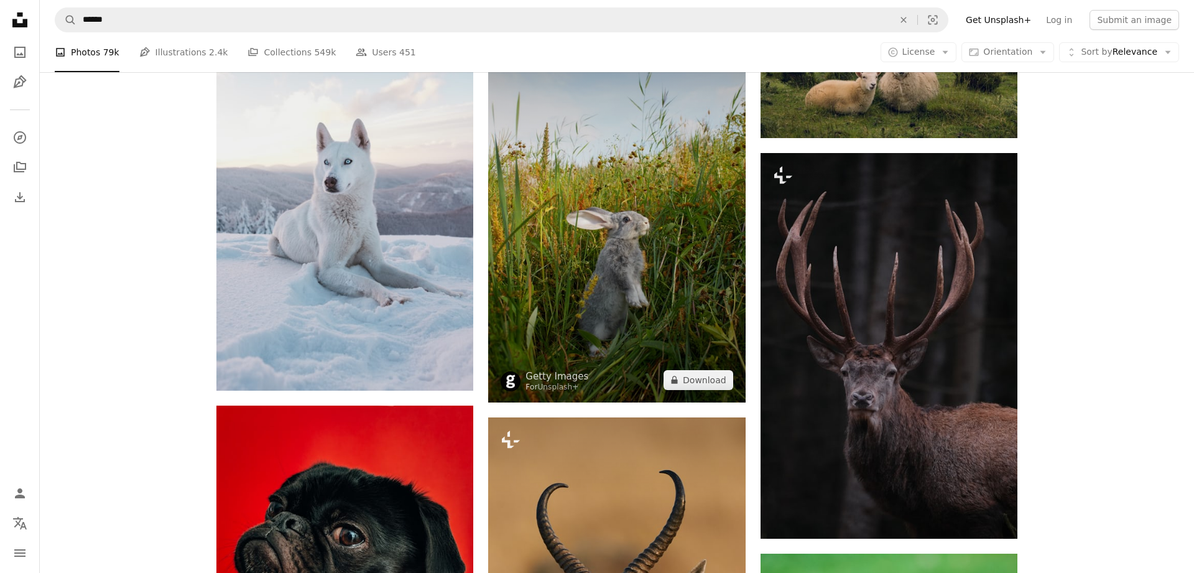
drag, startPoint x: 711, startPoint y: 390, endPoint x: 1096, endPoint y: 402, distance: 385.1
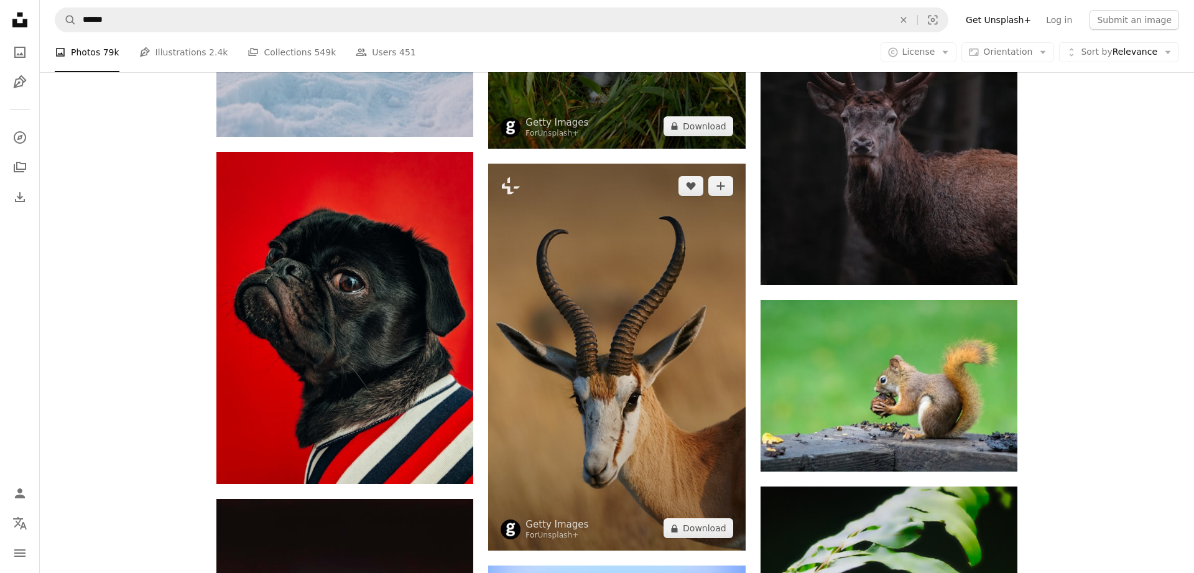
scroll to position [10022, 0]
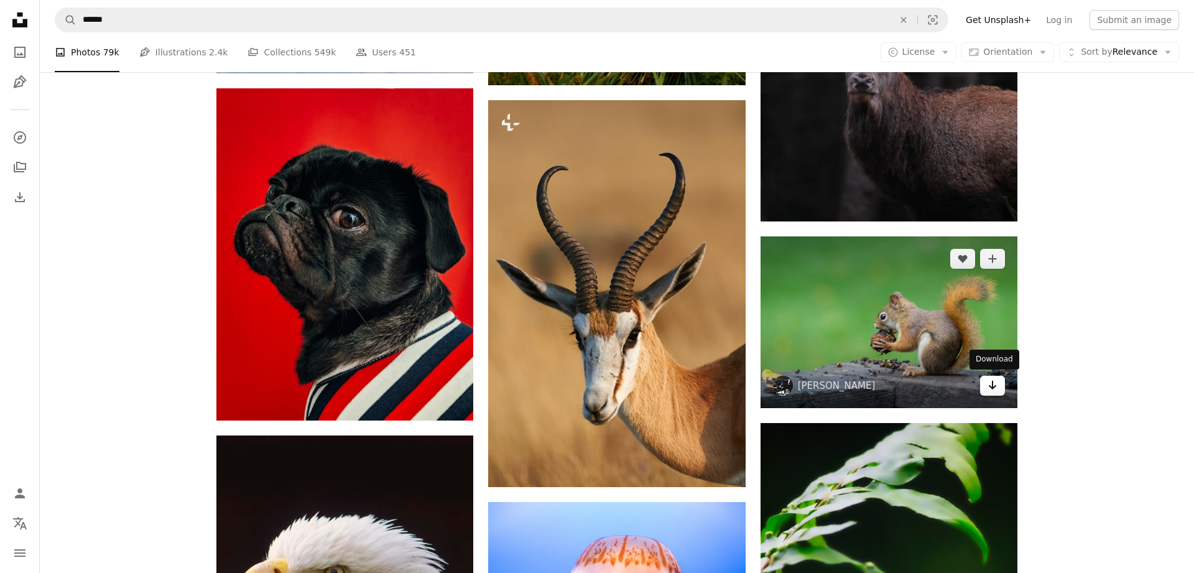
click at [993, 384] on icon "Download" at bounding box center [993, 385] width 8 height 9
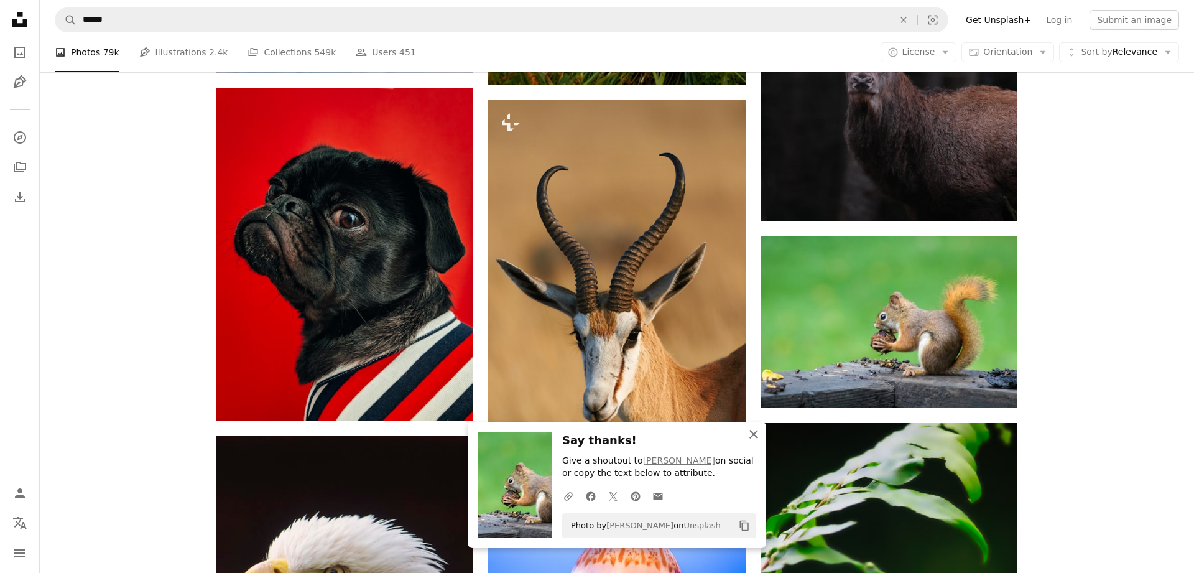
click at [755, 433] on icon "button" at bounding box center [753, 434] width 9 height 9
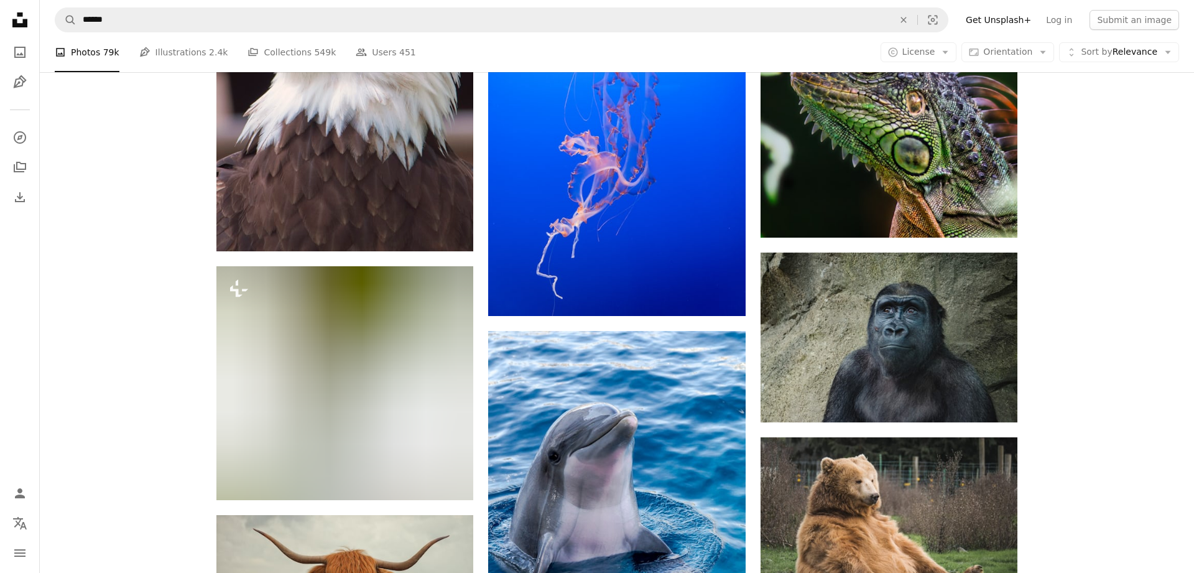
scroll to position [10783, 0]
